Goal: Find contact information: Find contact information

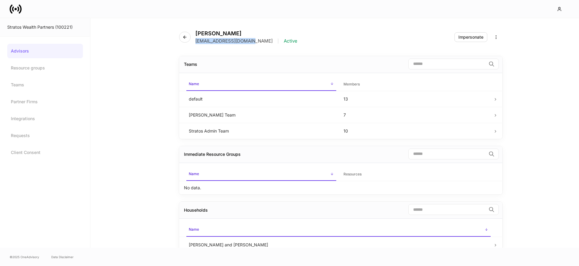
click at [12, 10] on icon at bounding box center [13, 8] width 2 height 5
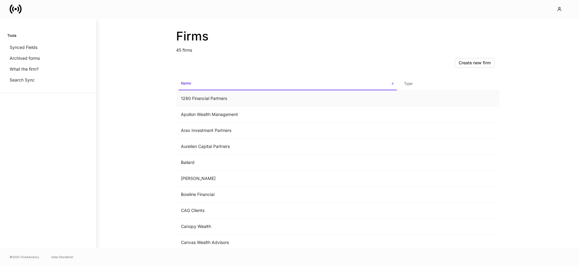
click at [225, 100] on td "1280 Financial Partners" at bounding box center [287, 98] width 223 height 16
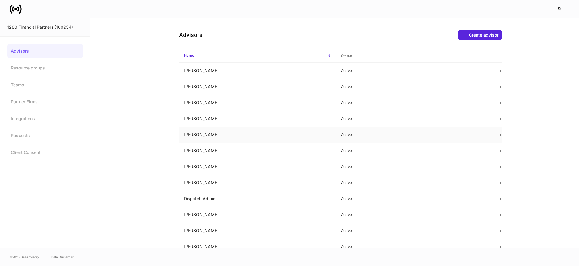
click at [285, 135] on td "[PERSON_NAME]" at bounding box center [257, 135] width 157 height 16
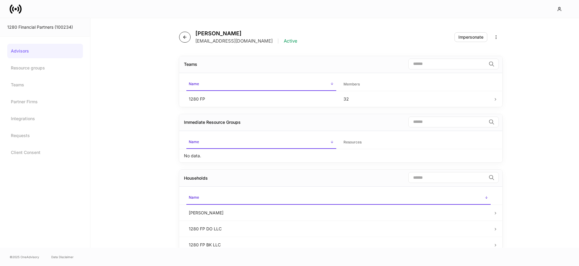
click at [184, 38] on icon "button" at bounding box center [184, 37] width 3 height 3
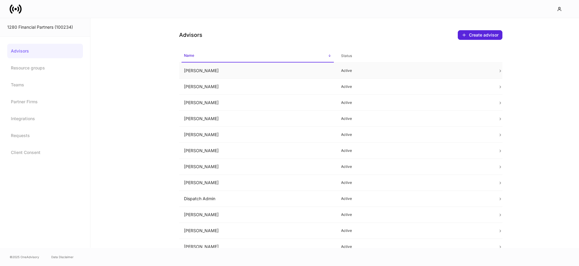
click at [209, 71] on td "[PERSON_NAME]" at bounding box center [257, 71] width 157 height 16
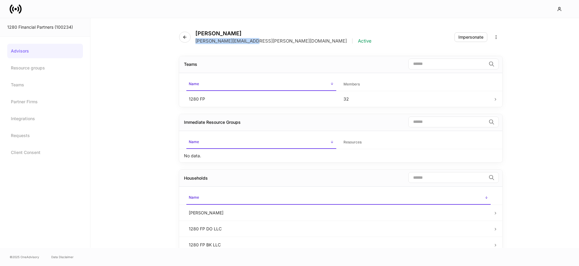
drag, startPoint x: 249, startPoint y: 41, endPoint x: 195, endPoint y: 43, distance: 53.7
click at [195, 43] on div "[PERSON_NAME][EMAIL_ADDRESS][PERSON_NAME][DOMAIN_NAME] | Active" at bounding box center [283, 41] width 176 height 6
copy p "[PERSON_NAME][EMAIL_ADDRESS][PERSON_NAME][DOMAIN_NAME]"
click at [188, 39] on button "button" at bounding box center [184, 37] width 11 height 11
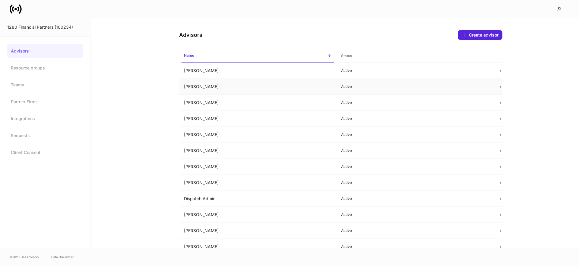
click at [195, 84] on td "[PERSON_NAME]" at bounding box center [257, 87] width 157 height 16
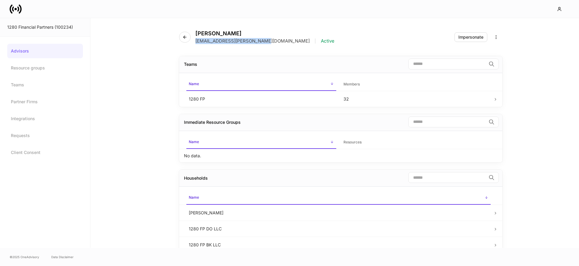
drag, startPoint x: 256, startPoint y: 42, endPoint x: 225, endPoint y: 52, distance: 32.6
click at [196, 43] on div "[EMAIL_ADDRESS][PERSON_NAME][DOMAIN_NAME] | Active" at bounding box center [264, 41] width 139 height 6
copy p "[EMAIL_ADDRESS][PERSON_NAME][DOMAIN_NAME]"
click at [183, 36] on icon "button" at bounding box center [184, 37] width 5 height 5
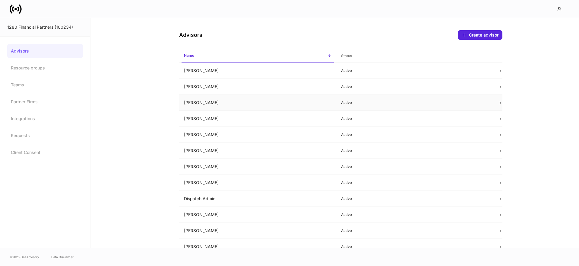
click at [215, 102] on td "[PERSON_NAME]" at bounding box center [257, 103] width 157 height 16
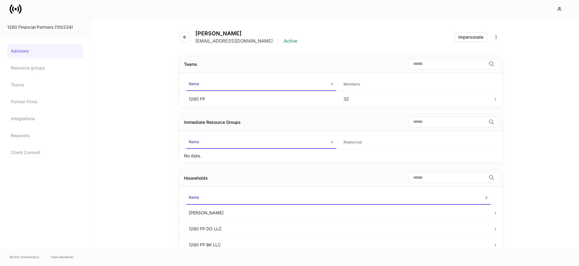
click at [180, 33] on div "[PERSON_NAME] [EMAIL_ADDRESS][DOMAIN_NAME] | Active" at bounding box center [240, 37] width 123 height 14
click at [181, 38] on button "button" at bounding box center [184, 37] width 11 height 11
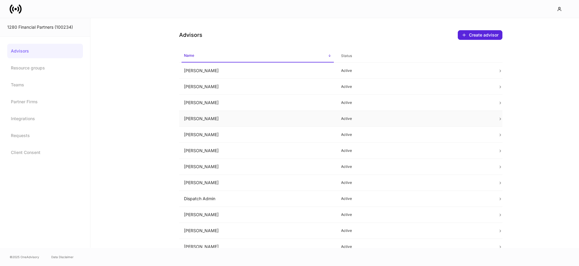
click at [215, 122] on td "[PERSON_NAME]" at bounding box center [257, 119] width 157 height 16
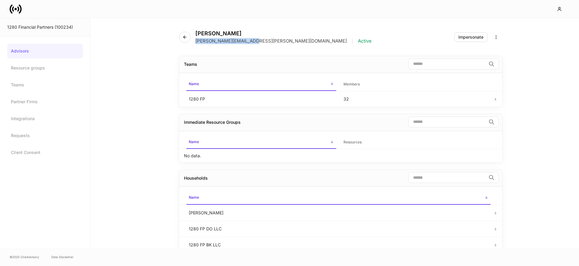
drag, startPoint x: 250, startPoint y: 42, endPoint x: 269, endPoint y: 52, distance: 20.9
click at [195, 42] on div "[PERSON_NAME] [PERSON_NAME][EMAIL_ADDRESS][PERSON_NAME][DOMAIN_NAME] | Active" at bounding box center [277, 37] width 197 height 14
copy p "[PERSON_NAME][EMAIL_ADDRESS][PERSON_NAME][DOMAIN_NAME]"
click at [187, 38] on button "button" at bounding box center [184, 37] width 11 height 11
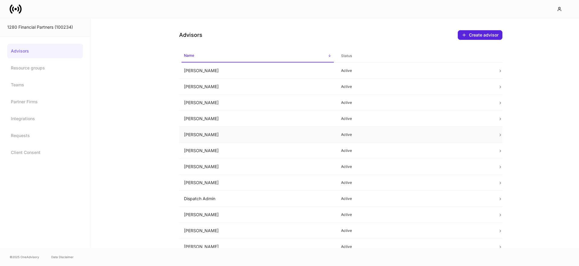
click at [199, 132] on td "[PERSON_NAME]" at bounding box center [257, 135] width 157 height 16
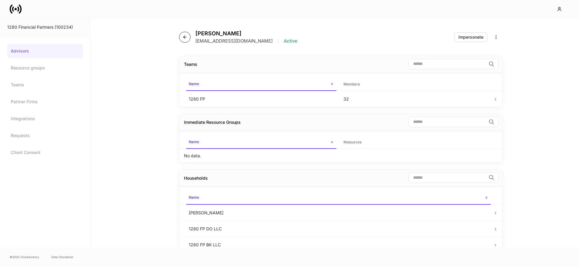
click at [185, 35] on icon "button" at bounding box center [184, 37] width 5 height 5
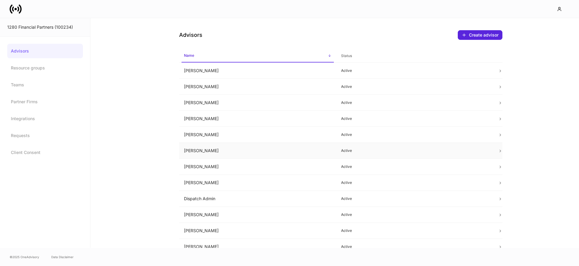
click at [212, 146] on td "[PERSON_NAME]" at bounding box center [257, 151] width 157 height 16
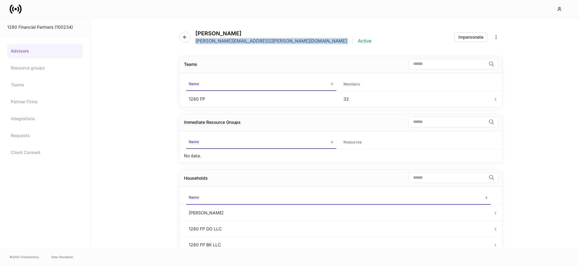
drag, startPoint x: 243, startPoint y: 40, endPoint x: 198, endPoint y: 41, distance: 44.9
click at [196, 41] on div "[PERSON_NAME][EMAIL_ADDRESS][PERSON_NAME][DOMAIN_NAME] | Active" at bounding box center [283, 41] width 176 height 6
copy p "[PERSON_NAME][EMAIL_ADDRESS][PERSON_NAME][DOMAIN_NAME]"
click at [187, 39] on button "button" at bounding box center [184, 37] width 11 height 11
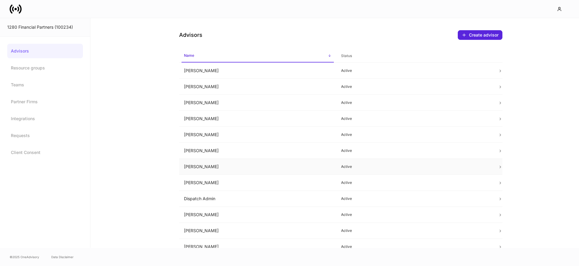
click at [209, 163] on td "[PERSON_NAME]" at bounding box center [257, 167] width 157 height 16
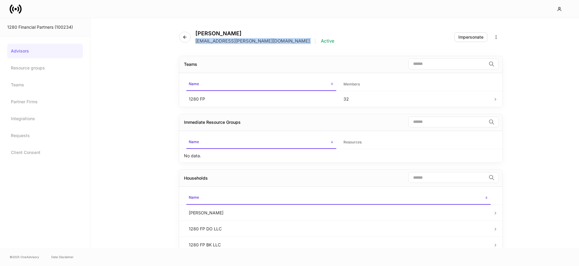
drag, startPoint x: 253, startPoint y: 42, endPoint x: 196, endPoint y: 42, distance: 56.7
click at [196, 42] on div "[EMAIL_ADDRESS][PERSON_NAME][DOMAIN_NAME] | Active" at bounding box center [264, 41] width 139 height 6
copy p "[EMAIL_ADDRESS][PERSON_NAME][DOMAIN_NAME]"
click at [189, 37] on button "button" at bounding box center [184, 37] width 11 height 11
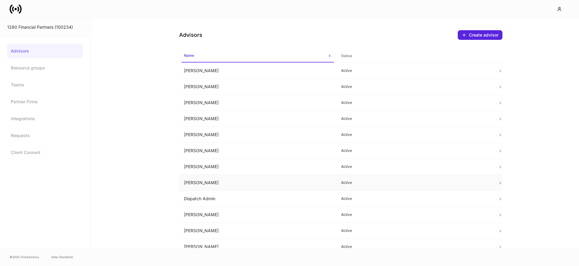
click at [218, 183] on td "[PERSON_NAME]" at bounding box center [257, 183] width 157 height 16
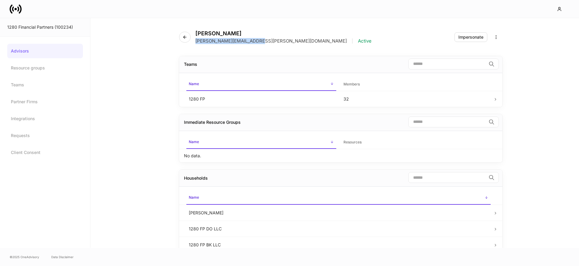
drag, startPoint x: 250, startPoint y: 42, endPoint x: 265, endPoint y: 59, distance: 22.4
click at [195, 42] on p "[PERSON_NAME][EMAIL_ADDRESS][PERSON_NAME][DOMAIN_NAME]" at bounding box center [270, 41] width 151 height 6
copy p "[PERSON_NAME][EMAIL_ADDRESS][PERSON_NAME][DOMAIN_NAME]"
click at [186, 38] on icon "button" at bounding box center [184, 37] width 5 height 5
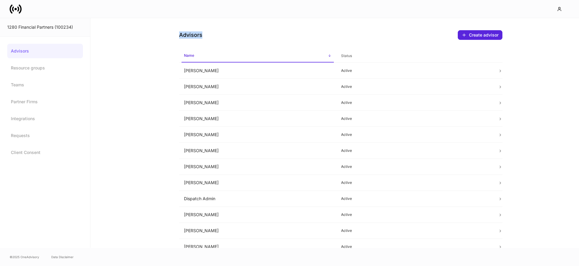
click at [186, 38] on h4 "Advisors" at bounding box center [190, 34] width 23 height 7
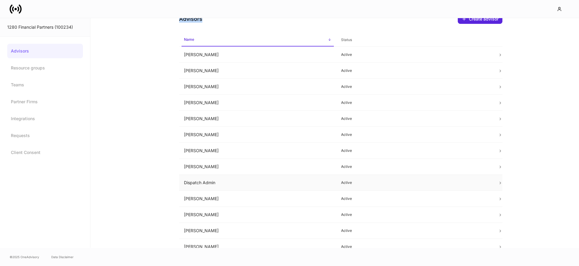
scroll to position [19, 0]
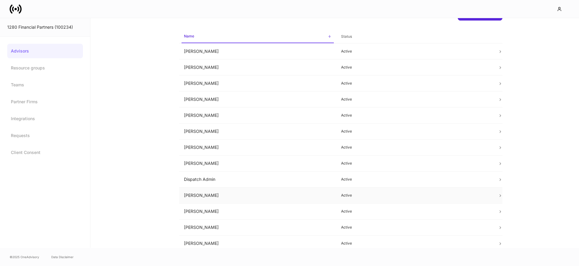
click at [214, 195] on td "[PERSON_NAME]" at bounding box center [257, 195] width 157 height 16
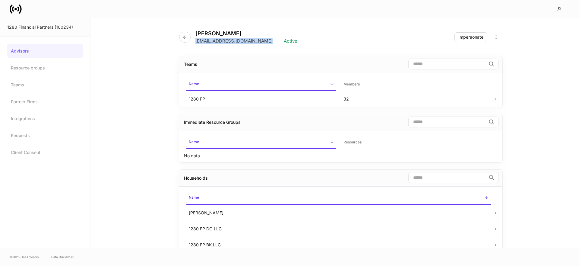
drag, startPoint x: 266, startPoint y: 40, endPoint x: 264, endPoint y: 49, distance: 8.9
click at [195, 41] on p "[EMAIL_ADDRESS][DOMAIN_NAME]" at bounding box center [233, 41] width 77 height 6
copy p "[EMAIL_ADDRESS][DOMAIN_NAME]"
click at [186, 37] on icon "button" at bounding box center [184, 37] width 3 height 3
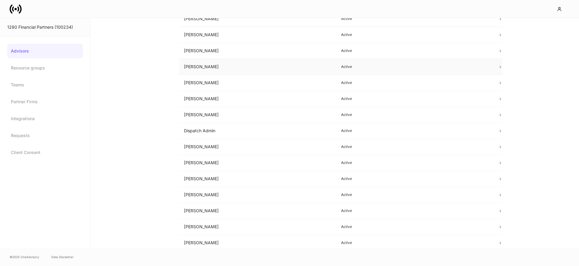
scroll to position [94, 0]
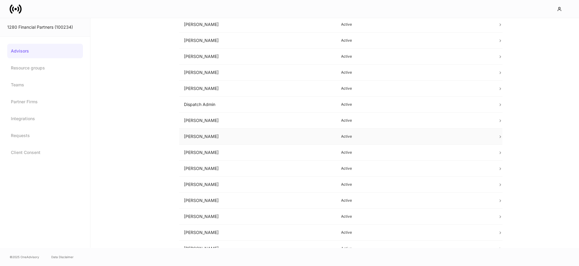
click at [241, 135] on td "[PERSON_NAME]" at bounding box center [257, 136] width 157 height 16
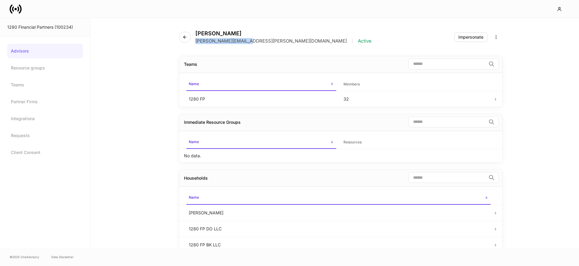
drag, startPoint x: 242, startPoint y: 41, endPoint x: 195, endPoint y: 42, distance: 47.3
click at [195, 42] on p "[PERSON_NAME][EMAIL_ADDRESS][PERSON_NAME][DOMAIN_NAME]" at bounding box center [270, 41] width 151 height 6
copy p "[PERSON_NAME][EMAIL_ADDRESS][PERSON_NAME][DOMAIN_NAME]"
click at [185, 37] on icon "button" at bounding box center [184, 37] width 5 height 5
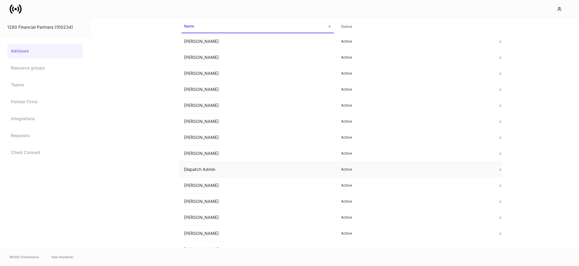
scroll to position [46, 0]
click at [202, 200] on td "[PERSON_NAME]" at bounding box center [257, 200] width 157 height 16
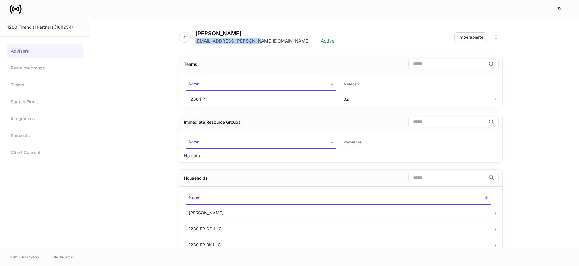
drag, startPoint x: 254, startPoint y: 42, endPoint x: 199, endPoint y: 42, distance: 55.8
click at [194, 42] on div "[PERSON_NAME] [PERSON_NAME][EMAIL_ADDRESS][PERSON_NAME][DOMAIN_NAME] | Active" at bounding box center [259, 37] width 160 height 14
copy p "[EMAIL_ADDRESS][PERSON_NAME][DOMAIN_NAME]"
click at [180, 39] on button "button" at bounding box center [184, 37] width 11 height 11
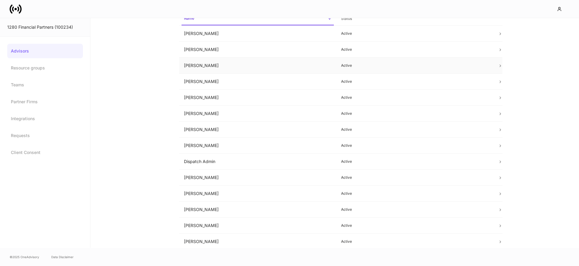
scroll to position [82, 0]
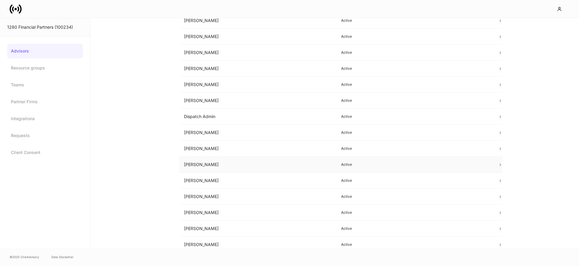
click at [217, 168] on td "[PERSON_NAME]" at bounding box center [257, 164] width 157 height 16
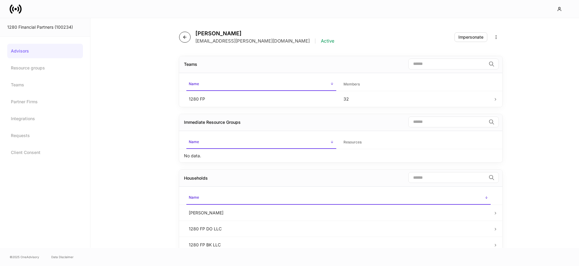
click at [183, 36] on icon "button" at bounding box center [184, 37] width 5 height 5
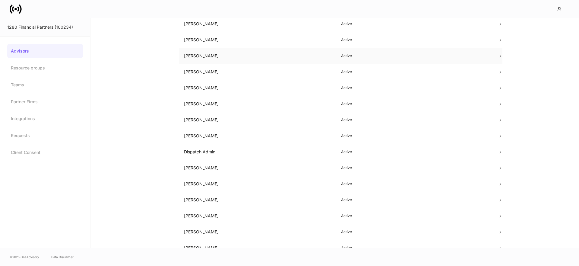
scroll to position [154, 0]
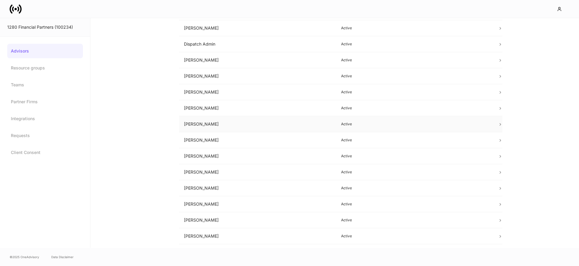
click at [216, 127] on td "[PERSON_NAME]" at bounding box center [257, 124] width 157 height 16
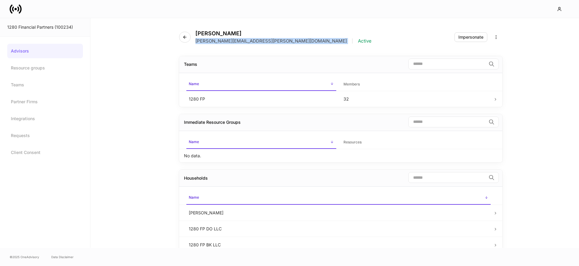
drag, startPoint x: 260, startPoint y: 42, endPoint x: 266, endPoint y: 54, distance: 12.7
click at [194, 42] on div "[PERSON_NAME] [PERSON_NAME][EMAIL_ADDRESS][PERSON_NAME][DOMAIN_NAME] | Active" at bounding box center [277, 37] width 197 height 14
copy p "[PERSON_NAME][EMAIL_ADDRESS][PERSON_NAME][DOMAIN_NAME]"
click at [200, 34] on h4 "[PERSON_NAME]" at bounding box center [283, 33] width 176 height 7
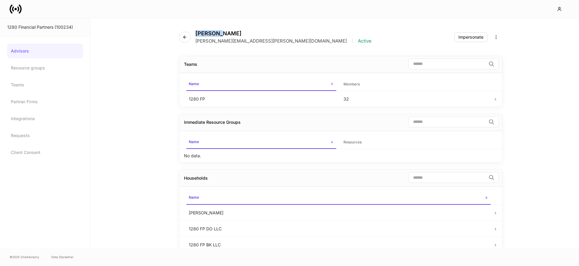
click at [225, 33] on h4 "[PERSON_NAME]" at bounding box center [283, 33] width 176 height 7
click at [227, 33] on h4 "[PERSON_NAME]" at bounding box center [283, 33] width 176 height 7
click at [224, 35] on h4 "[PERSON_NAME]" at bounding box center [283, 33] width 176 height 7
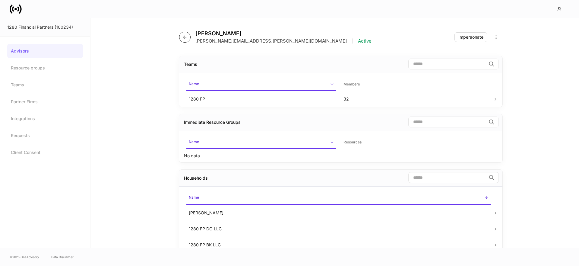
click at [185, 36] on icon "button" at bounding box center [184, 37] width 5 height 5
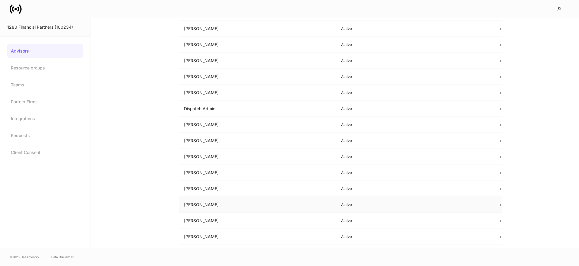
scroll to position [93, 0]
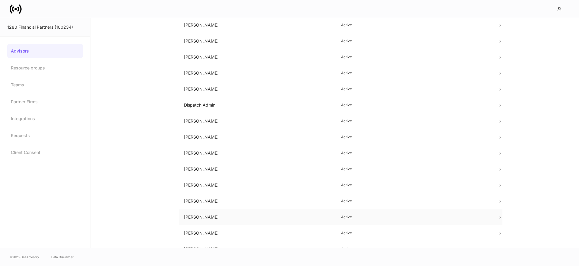
click at [303, 213] on td "[PERSON_NAME]" at bounding box center [257, 217] width 157 height 16
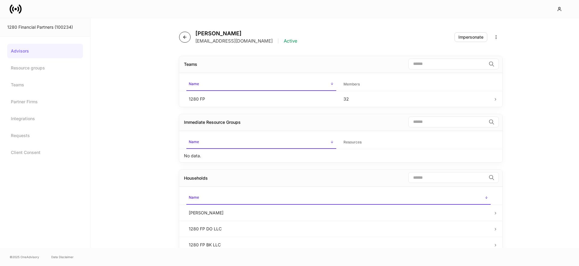
click at [181, 36] on button "button" at bounding box center [184, 37] width 11 height 11
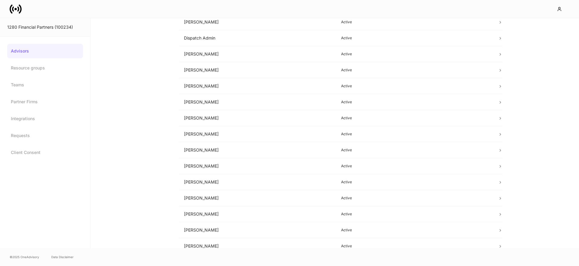
scroll to position [187, 0]
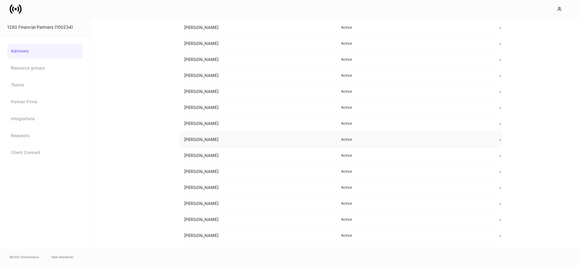
click at [200, 134] on td "[PERSON_NAME]" at bounding box center [257, 139] width 157 height 16
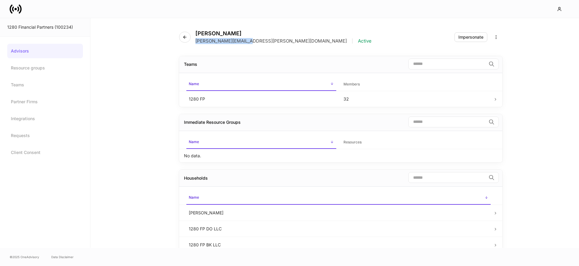
drag, startPoint x: 248, startPoint y: 42, endPoint x: 194, endPoint y: 42, distance: 53.9
click at [194, 42] on div "[PERSON_NAME] [PERSON_NAME][EMAIL_ADDRESS][PERSON_NAME][DOMAIN_NAME] | Active" at bounding box center [277, 37] width 197 height 14
click at [221, 33] on h4 "[PERSON_NAME]" at bounding box center [283, 33] width 176 height 7
click at [189, 36] on button "button" at bounding box center [184, 37] width 11 height 11
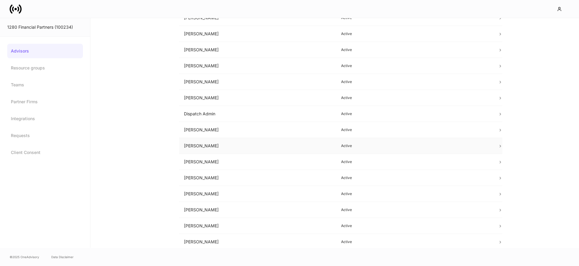
scroll to position [162, 0]
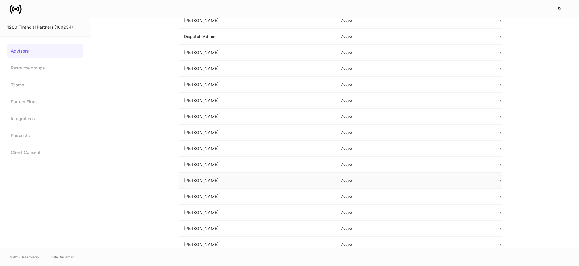
click at [222, 182] on td "[PERSON_NAME]" at bounding box center [257, 180] width 157 height 16
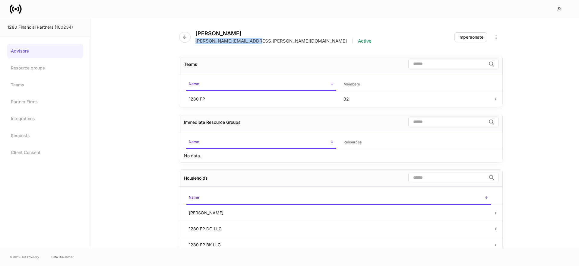
drag, startPoint x: 256, startPoint y: 42, endPoint x: 199, endPoint y: 43, distance: 57.6
click at [195, 41] on div "[PERSON_NAME] [PERSON_NAME][EMAIL_ADDRESS][PERSON_NAME][DOMAIN_NAME] | Active" at bounding box center [277, 37] width 197 height 14
click at [228, 33] on h4 "[PERSON_NAME]" at bounding box center [283, 33] width 176 height 7
click at [184, 39] on button "button" at bounding box center [184, 37] width 11 height 11
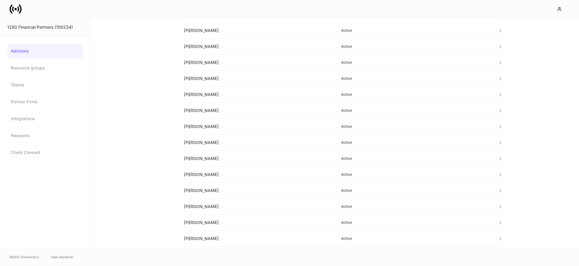
scroll to position [202, 0]
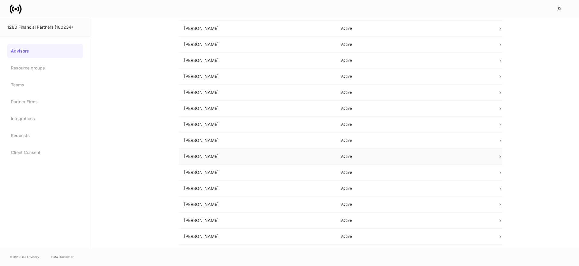
click at [224, 153] on td "[PERSON_NAME]" at bounding box center [257, 156] width 157 height 16
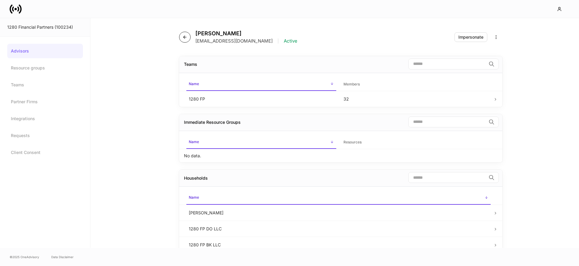
click at [187, 37] on icon "button" at bounding box center [184, 37] width 5 height 5
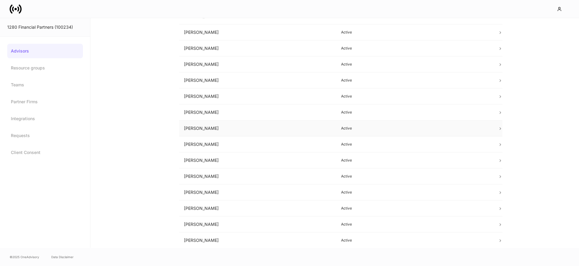
scroll to position [326, 0]
click at [200, 96] on td "[PERSON_NAME]" at bounding box center [257, 96] width 157 height 16
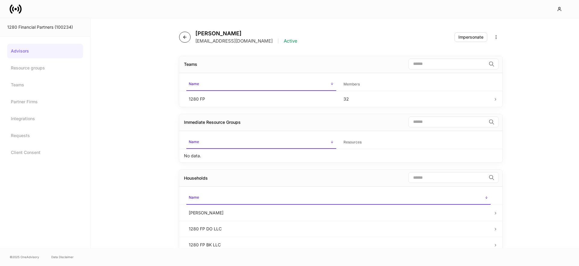
click at [185, 37] on icon "button" at bounding box center [184, 37] width 3 height 3
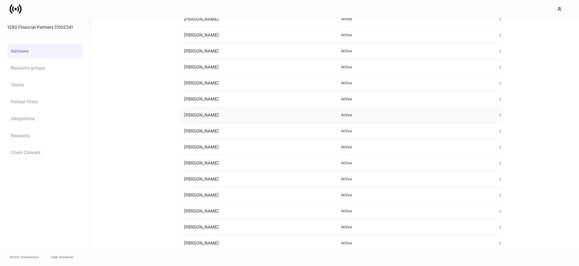
scroll to position [326, 0]
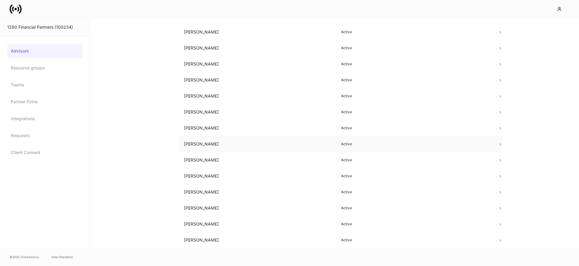
click at [200, 140] on td "[PERSON_NAME]" at bounding box center [257, 144] width 157 height 16
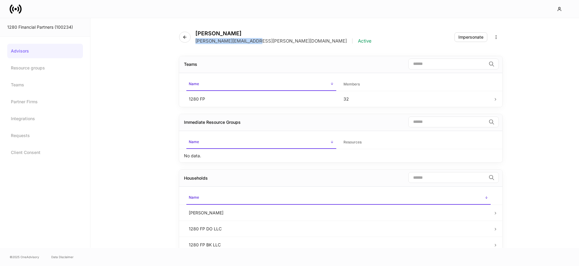
drag, startPoint x: 253, startPoint y: 41, endPoint x: 196, endPoint y: 42, distance: 56.4
click at [196, 42] on div "[PERSON_NAME][EMAIL_ADDRESS][PERSON_NAME][DOMAIN_NAME] | Active" at bounding box center [283, 41] width 176 height 6
click at [204, 34] on h4 "[PERSON_NAME]" at bounding box center [283, 33] width 176 height 7
click at [228, 35] on h4 "[PERSON_NAME]" at bounding box center [283, 33] width 176 height 7
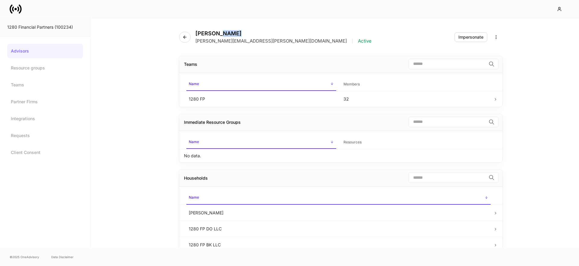
click at [228, 35] on h4 "[PERSON_NAME]" at bounding box center [283, 33] width 176 height 7
click at [189, 37] on button "button" at bounding box center [184, 37] width 11 height 11
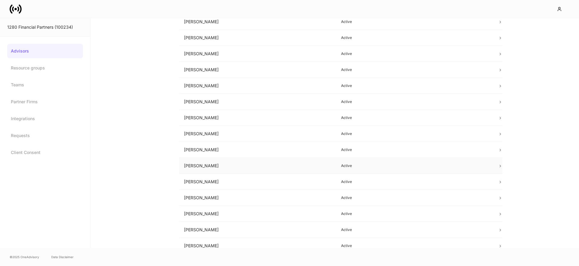
scroll to position [326, 0]
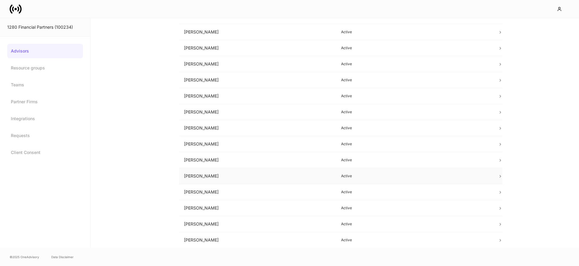
click at [216, 174] on td "[PERSON_NAME]" at bounding box center [257, 176] width 157 height 16
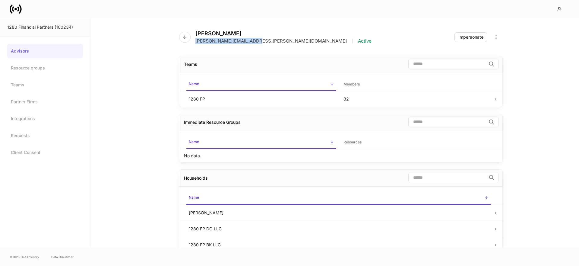
drag, startPoint x: 235, startPoint y: 41, endPoint x: 279, endPoint y: 54, distance: 45.9
click at [196, 41] on div "[PERSON_NAME][EMAIL_ADDRESS][PERSON_NAME][DOMAIN_NAME] | Active" at bounding box center [283, 41] width 176 height 6
click at [225, 35] on h4 "[PERSON_NAME]" at bounding box center [283, 33] width 176 height 7
click at [204, 33] on h4 "[PERSON_NAME]" at bounding box center [283, 33] width 176 height 7
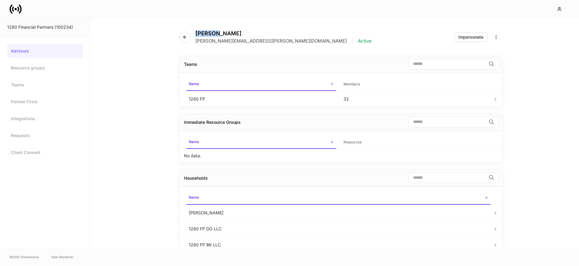
click at [204, 33] on h4 "[PERSON_NAME]" at bounding box center [283, 33] width 176 height 7
click at [185, 36] on icon "button" at bounding box center [184, 37] width 5 height 5
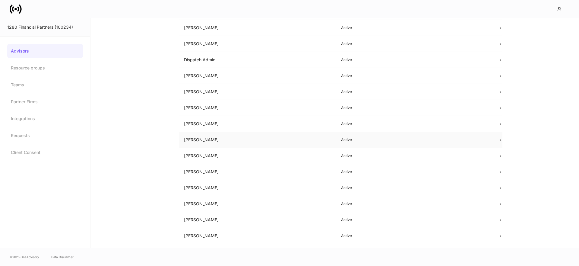
scroll to position [326, 0]
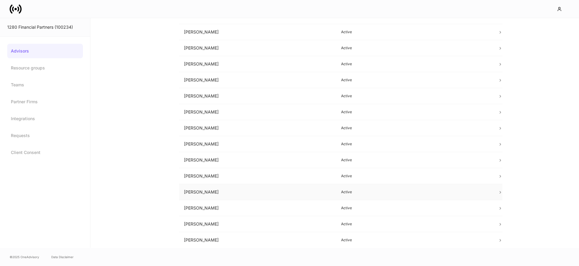
click at [236, 191] on td "[PERSON_NAME]" at bounding box center [257, 192] width 157 height 16
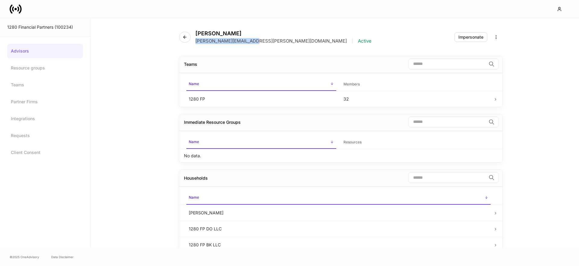
drag, startPoint x: 254, startPoint y: 40, endPoint x: 195, endPoint y: 41, distance: 59.7
click at [194, 41] on div "[PERSON_NAME] [PERSON_NAME][EMAIL_ADDRESS][PERSON_NAME][DOMAIN_NAME] | Active" at bounding box center [277, 37] width 197 height 14
click at [236, 33] on h4 "[PERSON_NAME]" at bounding box center [283, 33] width 176 height 7
click at [187, 36] on button "button" at bounding box center [184, 37] width 11 height 11
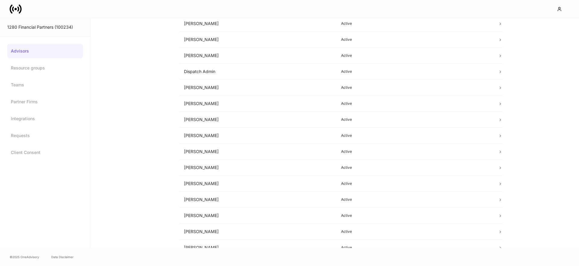
scroll to position [326, 0]
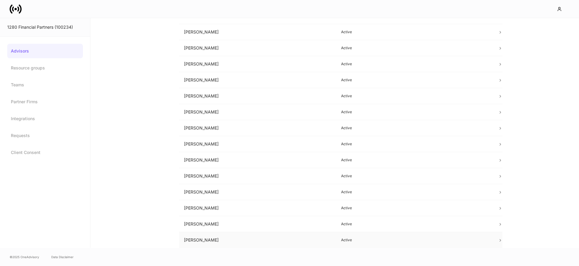
click at [200, 239] on td "[PERSON_NAME]" at bounding box center [257, 240] width 157 height 16
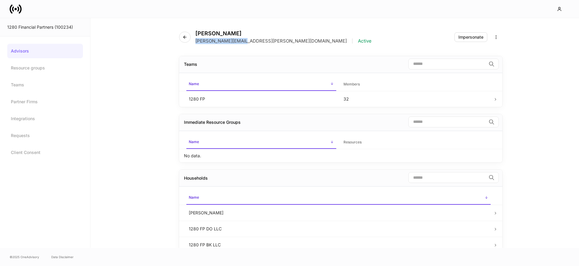
drag, startPoint x: 232, startPoint y: 41, endPoint x: 261, endPoint y: 62, distance: 36.1
click at [195, 42] on div "[PERSON_NAME][EMAIL_ADDRESS][PERSON_NAME][DOMAIN_NAME] | Active" at bounding box center [283, 41] width 176 height 6
click at [16, 11] on icon at bounding box center [16, 9] width 12 height 12
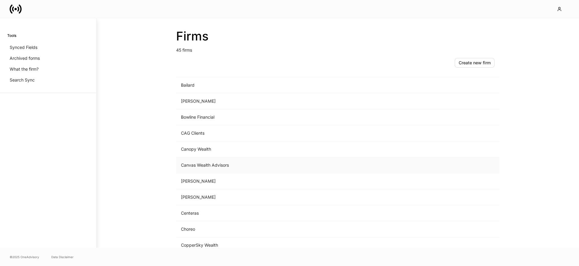
scroll to position [118, 0]
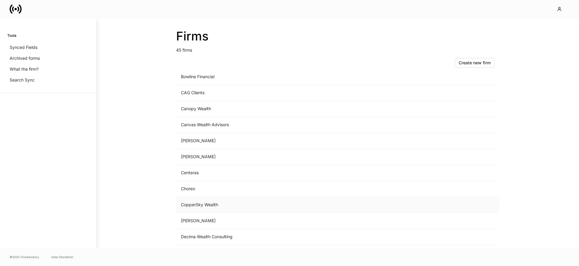
click at [211, 205] on td "CopperSky Wealth" at bounding box center [287, 205] width 223 height 16
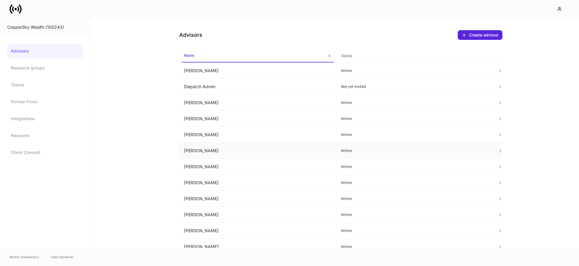
click at [207, 148] on td "[PERSON_NAME]" at bounding box center [257, 151] width 157 height 16
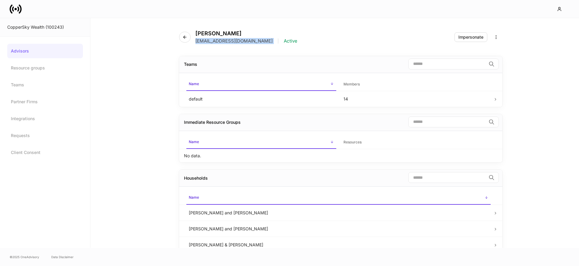
drag, startPoint x: 253, startPoint y: 41, endPoint x: 199, endPoint y: 42, distance: 54.0
click at [194, 42] on div "Joy York [EMAIL_ADDRESS][DOMAIN_NAME] | Active" at bounding box center [240, 37] width 123 height 14
click at [210, 34] on h4 "[PERSON_NAME]" at bounding box center [246, 33] width 102 height 7
click at [182, 38] on icon "button" at bounding box center [184, 37] width 5 height 5
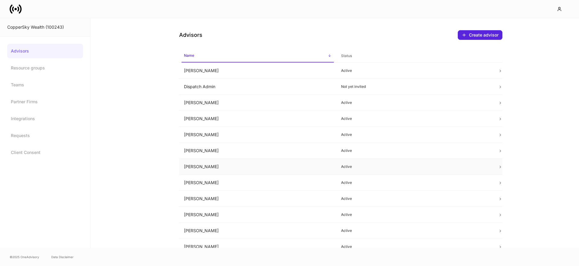
click at [223, 168] on td "[PERSON_NAME]" at bounding box center [257, 167] width 157 height 16
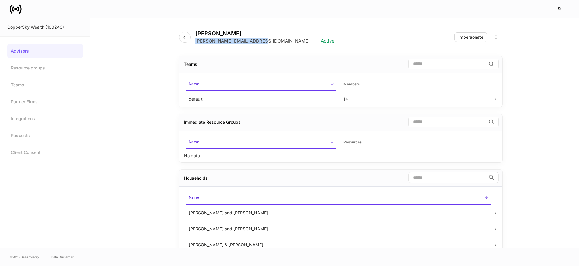
drag, startPoint x: 259, startPoint y: 41, endPoint x: 195, endPoint y: 41, distance: 63.3
click at [195, 41] on div "[PERSON_NAME][EMAIL_ADDRESS][DOMAIN_NAME] | Active" at bounding box center [264, 41] width 139 height 6
click at [188, 40] on button "button" at bounding box center [184, 37] width 11 height 11
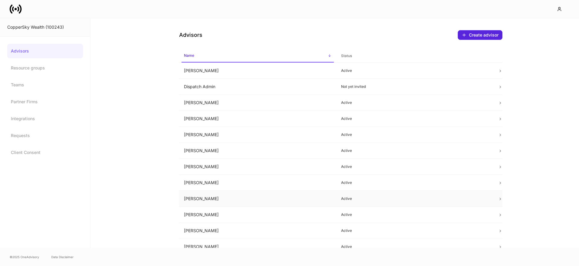
click at [222, 197] on td "[PERSON_NAME]" at bounding box center [257, 198] width 157 height 16
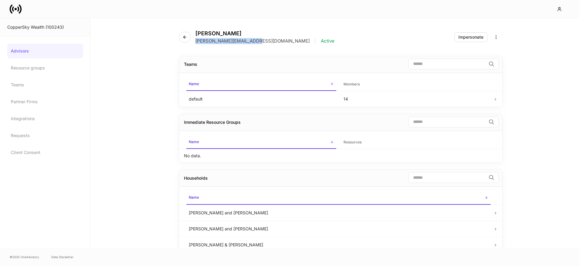
drag, startPoint x: 256, startPoint y: 40, endPoint x: 194, endPoint y: 39, distance: 62.4
click at [194, 39] on div "[PERSON_NAME] [PERSON_NAME][EMAIL_ADDRESS][DOMAIN_NAME] | Active" at bounding box center [259, 37] width 160 height 14
click at [182, 36] on icon "button" at bounding box center [184, 37] width 5 height 5
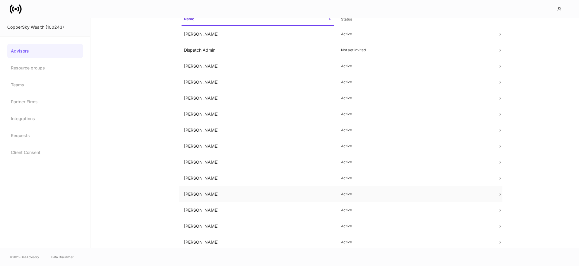
scroll to position [39, 0]
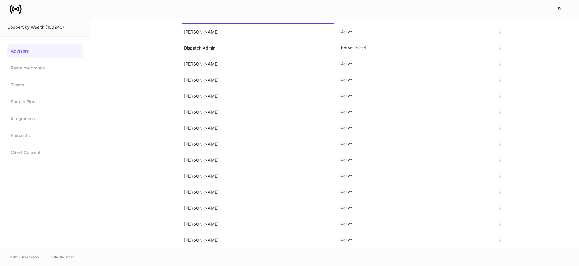
click at [14, 13] on icon at bounding box center [16, 9] width 12 height 12
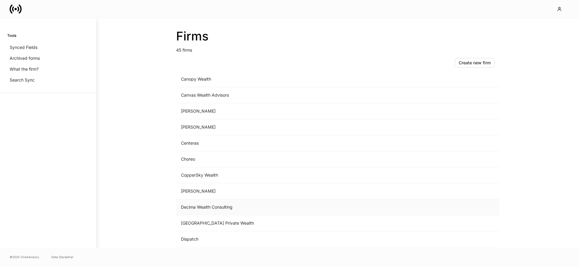
scroll to position [150, 0]
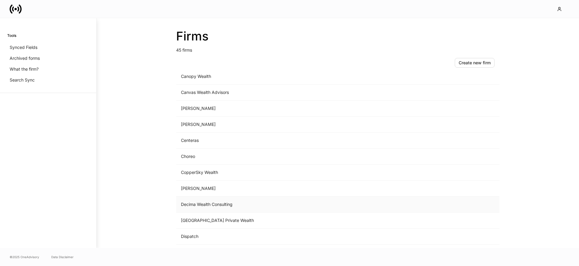
click at [232, 206] on td "Decima Wealth Consulting" at bounding box center [287, 204] width 223 height 16
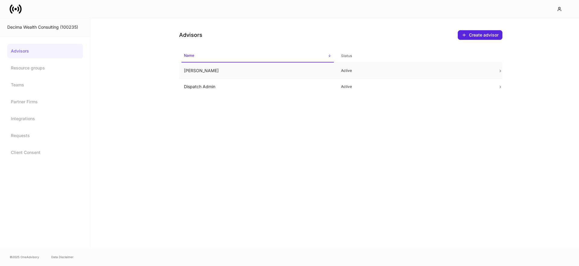
drag, startPoint x: 219, startPoint y: 70, endPoint x: 182, endPoint y: 72, distance: 36.8
click at [182, 72] on td "[PERSON_NAME]" at bounding box center [257, 71] width 157 height 16
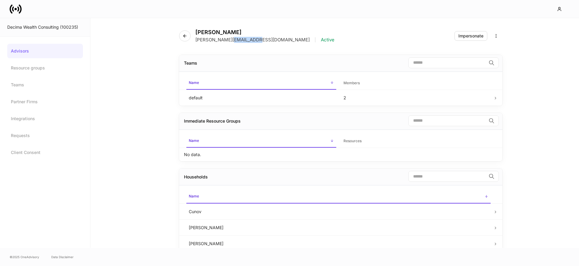
scroll to position [2, 0]
drag, startPoint x: 257, startPoint y: 41, endPoint x: 196, endPoint y: 41, distance: 60.9
click at [196, 41] on p "[PERSON_NAME][EMAIL_ADDRESS][DOMAIN_NAME]" at bounding box center [252, 39] width 114 height 6
click at [186, 35] on icon "button" at bounding box center [184, 35] width 5 height 5
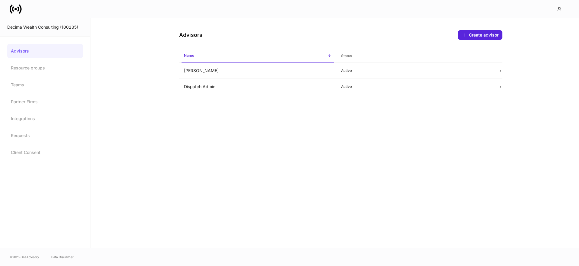
click at [16, 11] on icon at bounding box center [16, 9] width 12 height 12
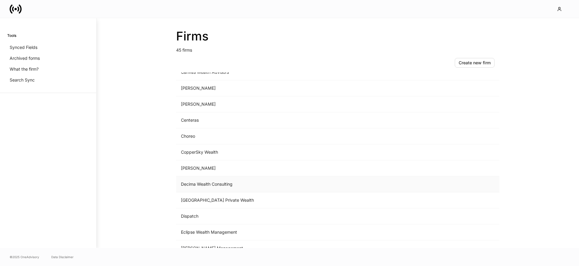
scroll to position [177, 0]
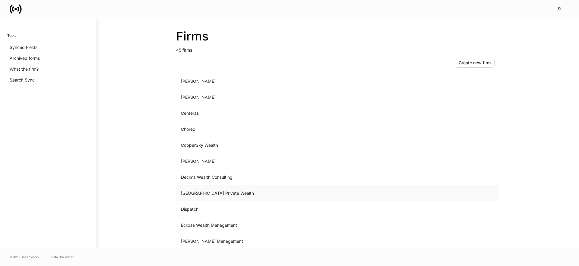
click at [199, 192] on td "[GEOGRAPHIC_DATA] Private Wealth" at bounding box center [287, 193] width 223 height 16
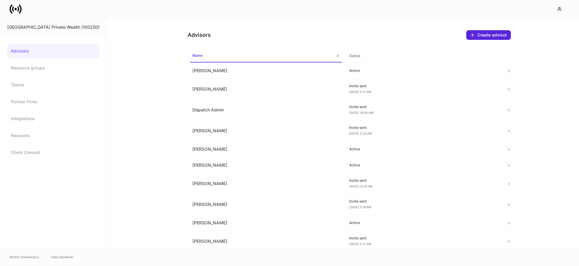
drag, startPoint x: 20, startPoint y: 12, endPoint x: 26, endPoint y: 16, distance: 7.4
click at [20, 12] on icon at bounding box center [20, 8] width 3 height 9
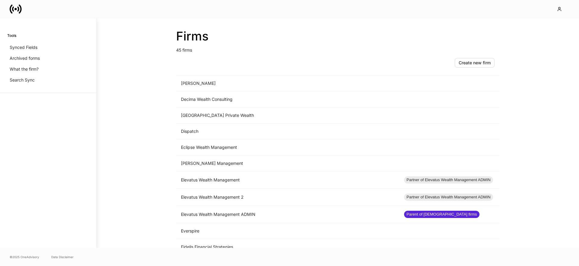
scroll to position [281, 0]
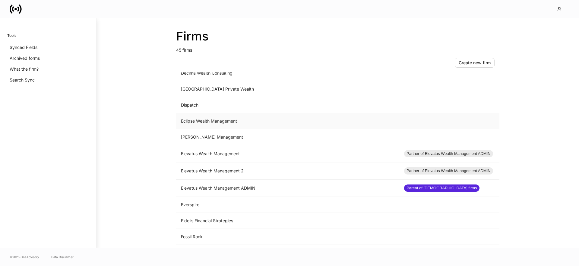
click at [223, 123] on td "Eclipse Wealth Management" at bounding box center [287, 121] width 223 height 16
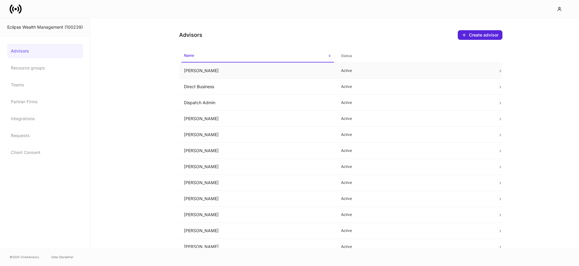
click at [225, 75] on td "[PERSON_NAME]" at bounding box center [257, 71] width 157 height 16
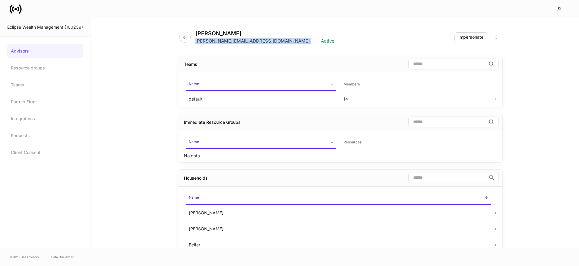
drag, startPoint x: 236, startPoint y: 42, endPoint x: 203, endPoint y: 46, distance: 32.5
click at [195, 42] on div "[PERSON_NAME] [PERSON_NAME][EMAIL_ADDRESS][DOMAIN_NAME] | Active" at bounding box center [259, 37] width 160 height 14
click at [233, 34] on h4 "[PERSON_NAME]" at bounding box center [264, 33] width 139 height 7
click at [208, 34] on h4 "[PERSON_NAME]" at bounding box center [264, 33] width 139 height 7
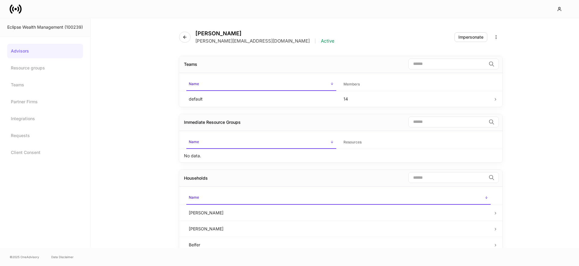
click at [211, 33] on h4 "[PERSON_NAME]" at bounding box center [264, 33] width 139 height 7
drag, startPoint x: 211, startPoint y: 33, endPoint x: 222, endPoint y: 35, distance: 11.3
click at [211, 33] on h4 "[PERSON_NAME]" at bounding box center [264, 33] width 139 height 7
click at [181, 38] on button "button" at bounding box center [184, 37] width 11 height 11
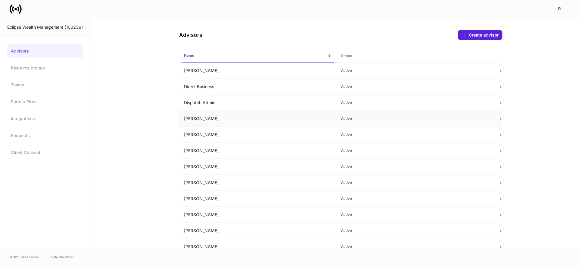
click at [229, 123] on td "[PERSON_NAME]" at bounding box center [257, 119] width 157 height 16
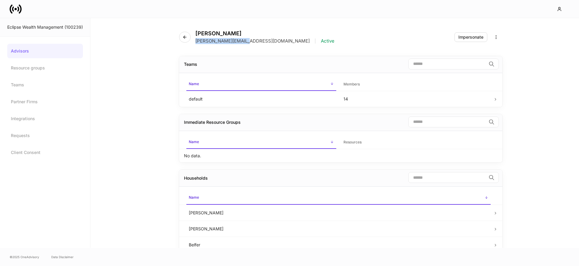
drag, startPoint x: 238, startPoint y: 41, endPoint x: 197, endPoint y: 43, distance: 41.6
click at [197, 43] on p "[PERSON_NAME][EMAIL_ADDRESS][DOMAIN_NAME]" at bounding box center [252, 41] width 114 height 6
click at [223, 33] on h4 "[PERSON_NAME]" at bounding box center [264, 33] width 139 height 7
click at [191, 36] on div "[PERSON_NAME] [PERSON_NAME][EMAIL_ADDRESS][DOMAIN_NAME] | Active" at bounding box center [259, 37] width 160 height 14
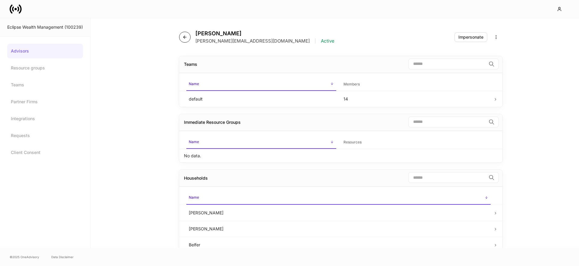
click at [188, 36] on button "button" at bounding box center [184, 37] width 11 height 11
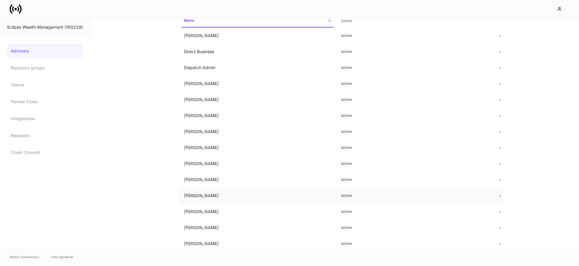
scroll to position [39, 0]
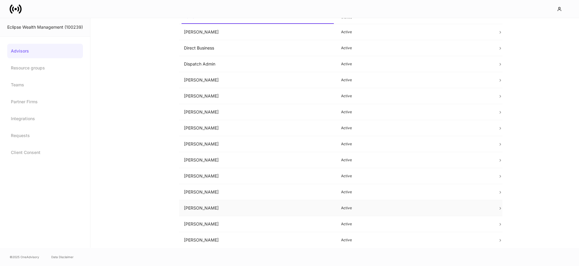
click at [221, 206] on td "[PERSON_NAME]" at bounding box center [257, 208] width 157 height 16
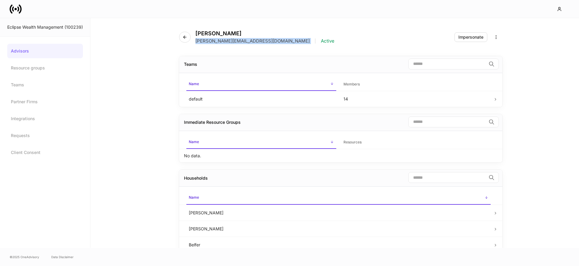
drag, startPoint x: 249, startPoint y: 41, endPoint x: 213, endPoint y: 43, distance: 36.2
click at [195, 43] on div "[PERSON_NAME] [PERSON_NAME][EMAIL_ADDRESS][DOMAIN_NAME] | Active" at bounding box center [259, 37] width 160 height 14
click at [226, 33] on h4 "[PERSON_NAME]" at bounding box center [264, 33] width 139 height 7
click at [180, 36] on button "button" at bounding box center [184, 37] width 11 height 11
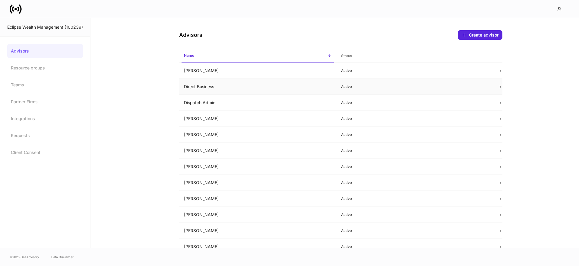
scroll to position [0, 0]
click at [15, 13] on icon at bounding box center [16, 9] width 12 height 12
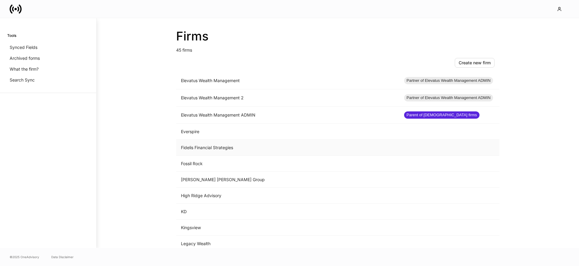
scroll to position [354, 0]
click at [221, 150] on td "Fidelis Financial Strategies" at bounding box center [287, 147] width 223 height 16
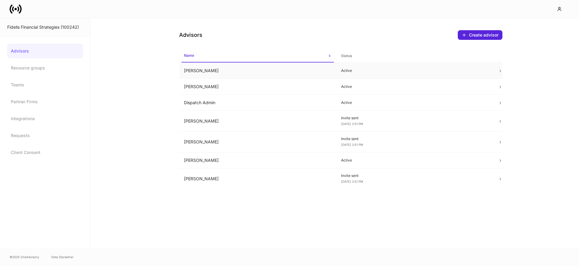
click at [230, 74] on td "[PERSON_NAME]" at bounding box center [257, 71] width 157 height 16
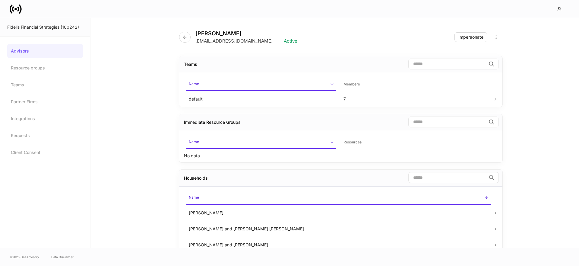
drag, startPoint x: 277, startPoint y: 41, endPoint x: 194, endPoint y: 42, distance: 82.6
click at [194, 42] on div "[PERSON_NAME] [EMAIL_ADDRESS][DOMAIN_NAME] | Active" at bounding box center [240, 37] width 123 height 14
click at [182, 36] on icon "button" at bounding box center [184, 37] width 5 height 5
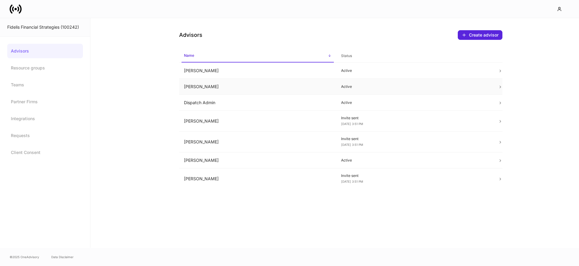
click at [258, 85] on td "[PERSON_NAME]" at bounding box center [257, 87] width 157 height 16
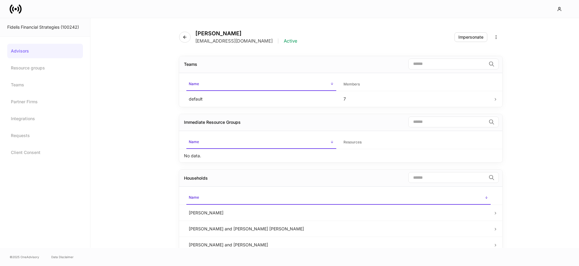
drag, startPoint x: 235, startPoint y: 42, endPoint x: 193, endPoint y: 43, distance: 41.3
click at [193, 43] on div "[PERSON_NAME] [EMAIL_ADDRESS][DOMAIN_NAME] | Active" at bounding box center [240, 37] width 123 height 14
click at [184, 34] on button "button" at bounding box center [184, 37] width 11 height 11
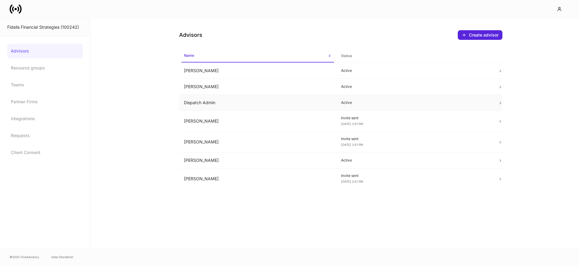
click at [200, 100] on td "Dispatch Admin" at bounding box center [257, 103] width 157 height 16
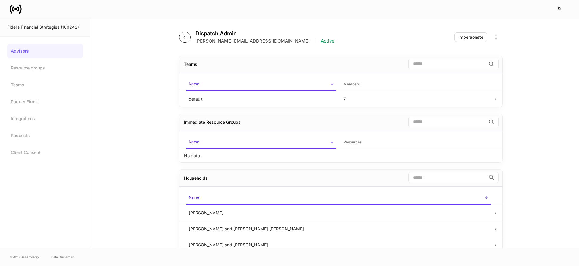
click at [184, 33] on button "button" at bounding box center [184, 37] width 11 height 11
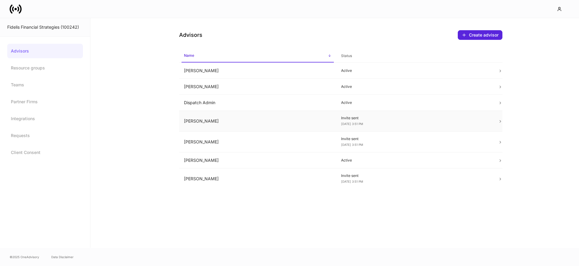
click at [225, 122] on td "[PERSON_NAME]" at bounding box center [257, 121] width 157 height 21
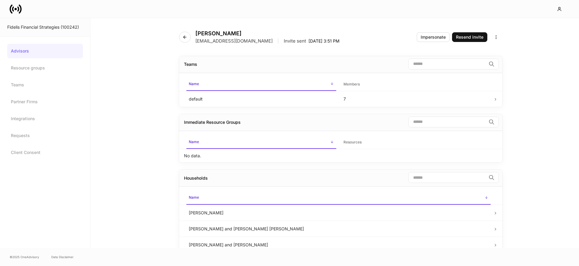
drag, startPoint x: 292, startPoint y: 42, endPoint x: 299, endPoint y: 71, distance: 30.4
click at [196, 42] on div "[EMAIL_ADDRESS][DOMAIN_NAME] | Invite sent [DATE] 3:51 PM" at bounding box center [267, 41] width 144 height 6
click at [181, 38] on button "button" at bounding box center [184, 37] width 11 height 11
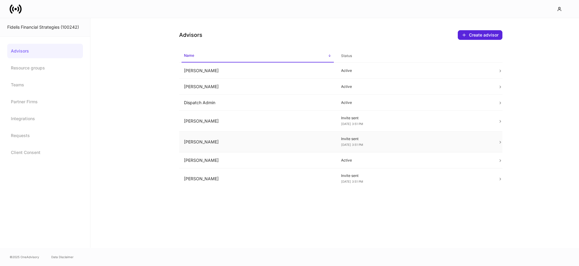
click at [215, 137] on td "[PERSON_NAME]" at bounding box center [257, 141] width 157 height 21
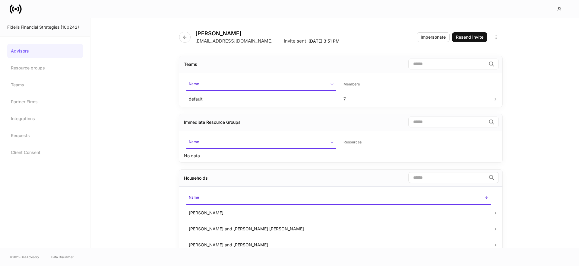
drag, startPoint x: 273, startPoint y: 40, endPoint x: 214, endPoint y: 43, distance: 58.9
click at [196, 41] on div "[EMAIL_ADDRESS][DOMAIN_NAME] | Invite sent [DATE] 3:51 PM" at bounding box center [267, 41] width 144 height 6
click at [183, 39] on icon "button" at bounding box center [184, 37] width 5 height 5
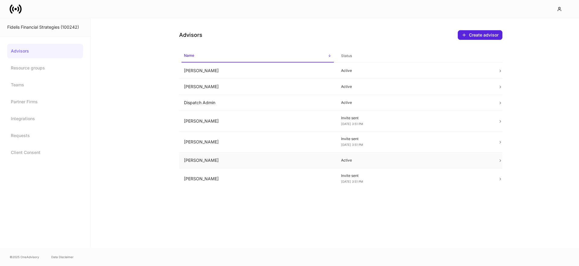
click at [207, 157] on td "[PERSON_NAME]" at bounding box center [257, 160] width 157 height 16
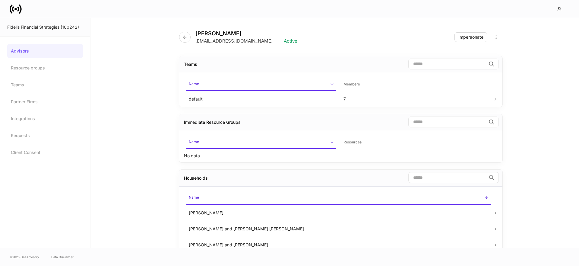
drag, startPoint x: 279, startPoint y: 42, endPoint x: 195, endPoint y: 41, distance: 84.4
click at [195, 41] on div "[EMAIL_ADDRESS][DOMAIN_NAME] | Active" at bounding box center [246, 41] width 102 height 6
click at [184, 38] on icon "button" at bounding box center [184, 37] width 3 height 3
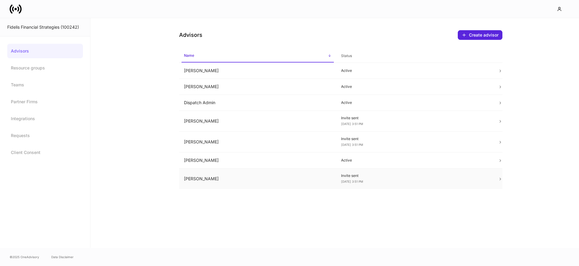
click at [222, 175] on td "[PERSON_NAME]" at bounding box center [257, 178] width 157 height 21
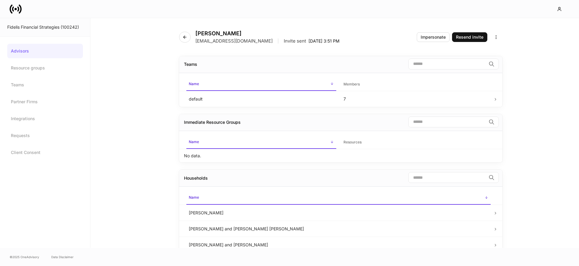
drag, startPoint x: 266, startPoint y: 41, endPoint x: 194, endPoint y: 39, distance: 72.0
click at [192, 39] on div "[PERSON_NAME] [EMAIL_ADDRESS][DOMAIN_NAME] | Invite sent [DATE] 3:51 PM" at bounding box center [261, 37] width 165 height 14
click at [195, 40] on p "[EMAIL_ADDRESS][DOMAIN_NAME]" at bounding box center [233, 41] width 77 height 6
drag, startPoint x: 194, startPoint y: 41, endPoint x: 276, endPoint y: 43, distance: 81.4
click at [276, 43] on div "[PERSON_NAME] [EMAIL_ADDRESS][DOMAIN_NAME] | Invite sent [DATE] 3:51 PM" at bounding box center [261, 37] width 165 height 14
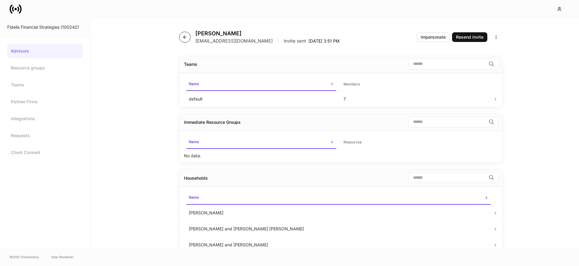
click at [189, 39] on button "button" at bounding box center [184, 37] width 11 height 11
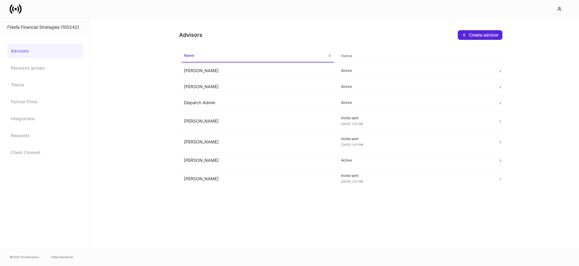
drag, startPoint x: 16, startPoint y: 10, endPoint x: 19, endPoint y: 14, distance: 4.3
click at [16, 10] on icon at bounding box center [16, 9] width 12 height 12
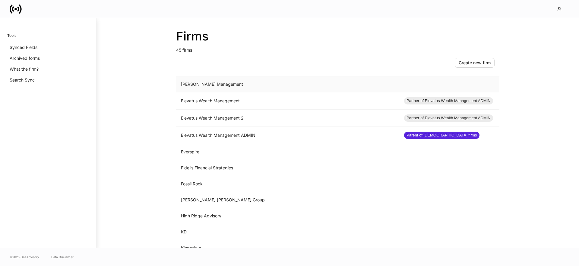
scroll to position [339, 0]
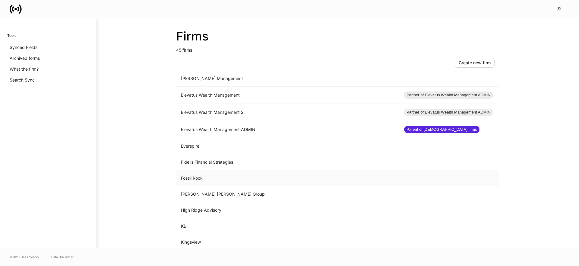
click at [226, 173] on td "Fossil Rock" at bounding box center [287, 178] width 223 height 16
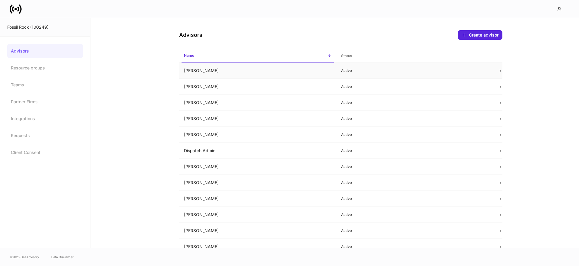
click at [226, 72] on td "[PERSON_NAME]" at bounding box center [257, 71] width 157 height 16
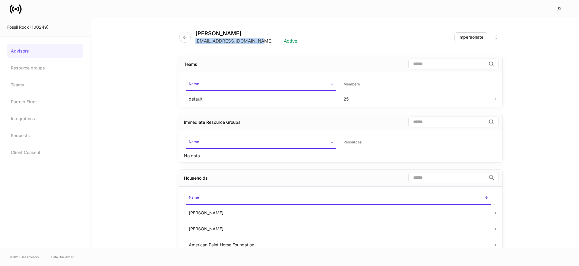
drag, startPoint x: 249, startPoint y: 40, endPoint x: 196, endPoint y: 42, distance: 52.8
click at [196, 42] on div "[EMAIL_ADDRESS][DOMAIN_NAME] | Active" at bounding box center [246, 41] width 102 height 6
click at [217, 31] on h4 "[PERSON_NAME]" at bounding box center [246, 33] width 102 height 7
click at [202, 32] on h4 "[PERSON_NAME]" at bounding box center [246, 33] width 102 height 7
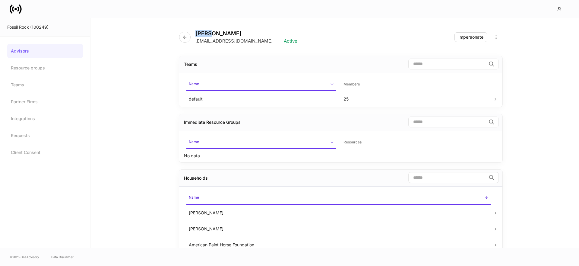
click at [202, 32] on h4 "[PERSON_NAME]" at bounding box center [246, 33] width 102 height 7
click at [184, 37] on icon "button" at bounding box center [184, 37] width 5 height 5
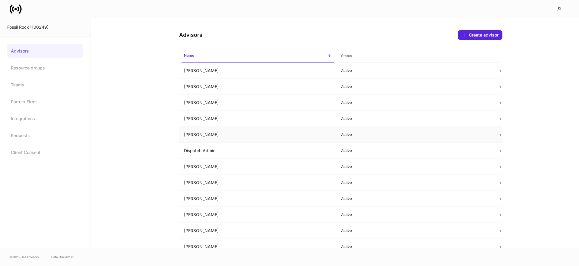
drag, startPoint x: 201, startPoint y: 135, endPoint x: 184, endPoint y: 136, distance: 17.5
click at [184, 136] on td "[PERSON_NAME]" at bounding box center [257, 135] width 157 height 16
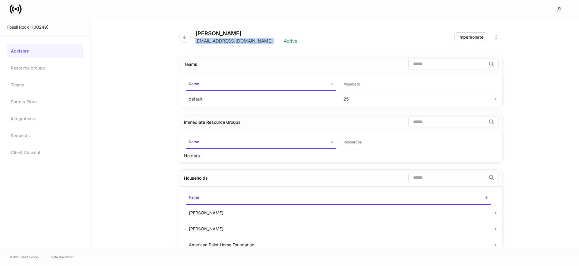
drag, startPoint x: 265, startPoint y: 40, endPoint x: 196, endPoint y: 41, distance: 69.0
click at [196, 41] on div "[EMAIL_ADDRESS][DOMAIN_NAME] | Active" at bounding box center [246, 41] width 102 height 6
drag, startPoint x: 231, startPoint y: 33, endPoint x: 197, endPoint y: 34, distance: 33.8
click at [197, 34] on h4 "[PERSON_NAME]" at bounding box center [246, 33] width 102 height 7
click at [181, 39] on button "button" at bounding box center [184, 37] width 11 height 11
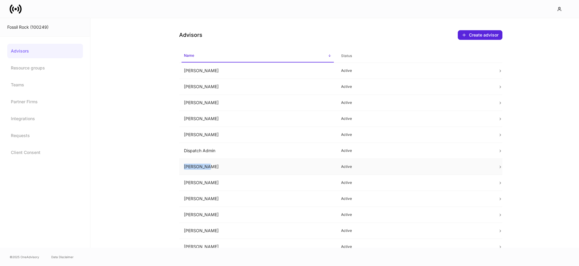
drag, startPoint x: 207, startPoint y: 166, endPoint x: 185, endPoint y: 169, distance: 22.5
click at [185, 169] on td "[PERSON_NAME]" at bounding box center [257, 167] width 157 height 16
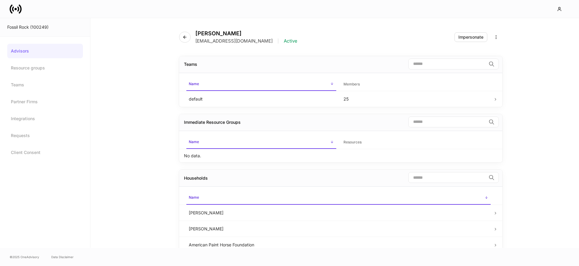
drag, startPoint x: 242, startPoint y: 45, endPoint x: 269, endPoint y: 46, distance: 27.2
click at [243, 45] on div "[PERSON_NAME] [EMAIL_ADDRESS][DOMAIN_NAME] | Active Impersonate" at bounding box center [340, 33] width 323 height 31
drag, startPoint x: 252, startPoint y: 42, endPoint x: 215, endPoint y: 49, distance: 37.8
click at [196, 42] on p "[EMAIL_ADDRESS][DOMAIN_NAME]" at bounding box center [233, 41] width 77 height 6
click at [187, 37] on icon "button" at bounding box center [184, 37] width 5 height 5
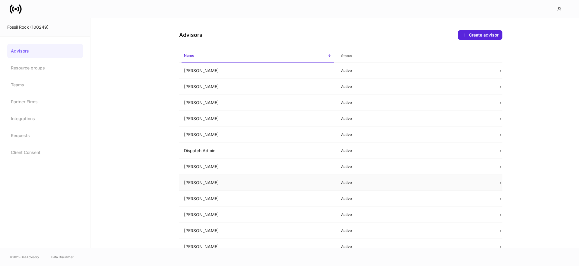
click at [211, 182] on td "[PERSON_NAME]" at bounding box center [257, 183] width 157 height 16
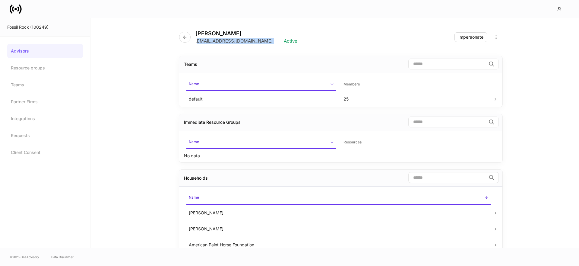
drag, startPoint x: 250, startPoint y: 42, endPoint x: 197, endPoint y: 41, distance: 53.1
click at [197, 41] on div "[EMAIL_ADDRESS][DOMAIN_NAME] | Active" at bounding box center [246, 41] width 102 height 6
click at [186, 40] on button "button" at bounding box center [184, 37] width 11 height 11
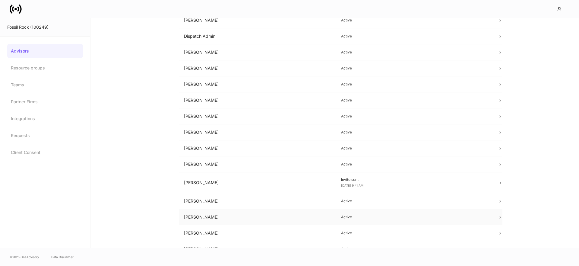
scroll to position [121, 0]
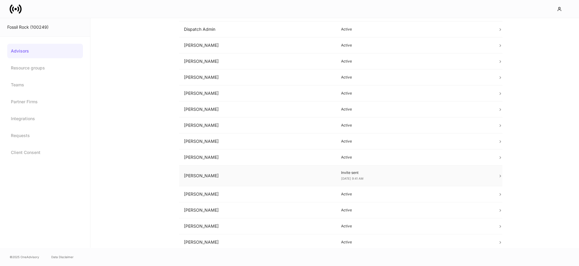
click at [218, 180] on td "[PERSON_NAME]" at bounding box center [257, 175] width 157 height 21
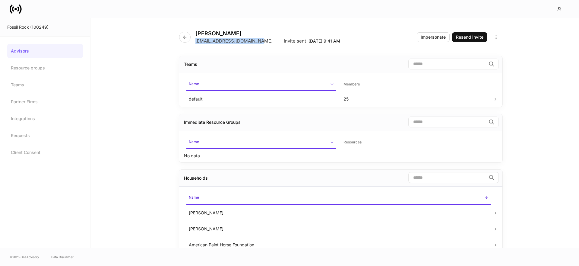
drag, startPoint x: 253, startPoint y: 42, endPoint x: 193, endPoint y: 41, distance: 60.0
click at [193, 41] on div "[PERSON_NAME] [EMAIL_ADDRESS][DOMAIN_NAME] | Invite sent [DATE] 9:41 AM" at bounding box center [262, 37] width 166 height 14
click at [179, 36] on button "button" at bounding box center [184, 37] width 11 height 11
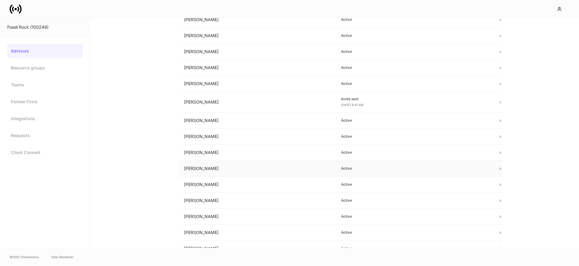
scroll to position [219, 0]
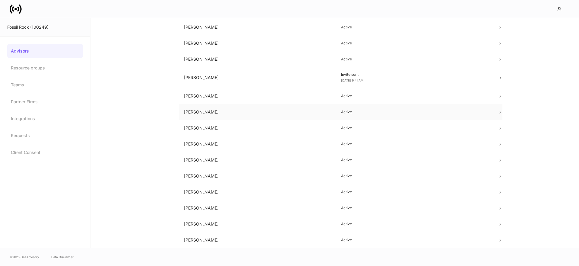
click at [202, 112] on td "[PERSON_NAME]" at bounding box center [257, 112] width 157 height 16
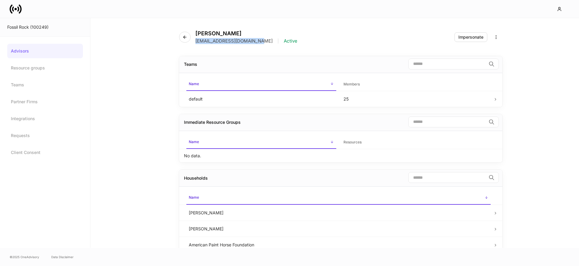
drag, startPoint x: 253, startPoint y: 42, endPoint x: 209, endPoint y: 49, distance: 44.8
click at [195, 44] on div "[EMAIL_ADDRESS][DOMAIN_NAME] | Active" at bounding box center [246, 41] width 102 height 6
click at [181, 37] on button "button" at bounding box center [184, 37] width 11 height 11
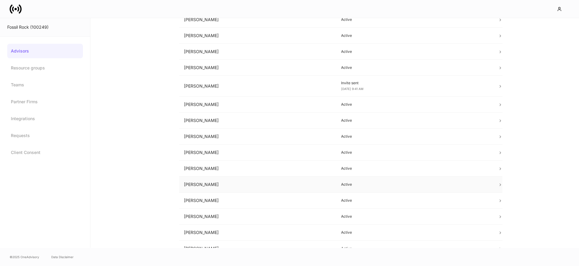
scroll to position [219, 0]
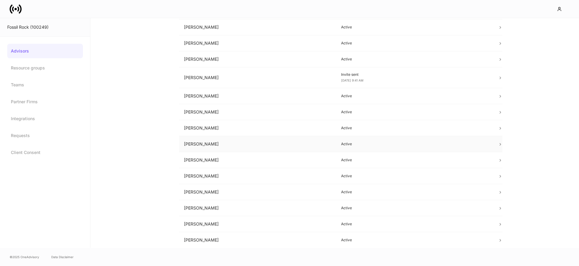
click at [208, 145] on td "[PERSON_NAME]" at bounding box center [257, 144] width 157 height 16
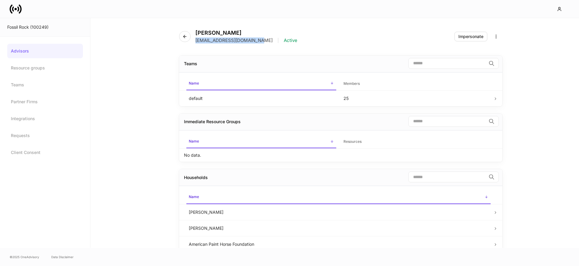
scroll to position [1, 0]
drag, startPoint x: 254, startPoint y: 41, endPoint x: 197, endPoint y: 42, distance: 57.3
click at [196, 42] on div "[EMAIL_ADDRESS][DOMAIN_NAME] | Active" at bounding box center [246, 40] width 102 height 6
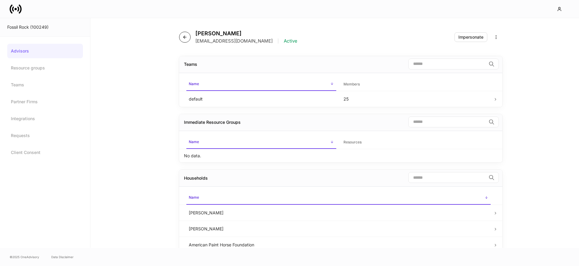
click at [180, 37] on button "button" at bounding box center [184, 37] width 11 height 11
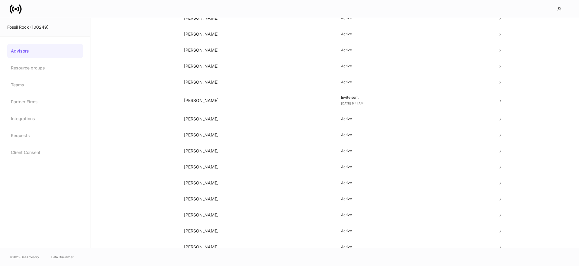
scroll to position [219, 0]
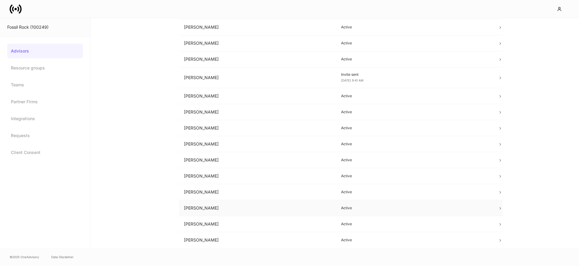
click at [213, 208] on td "[PERSON_NAME]" at bounding box center [257, 208] width 157 height 16
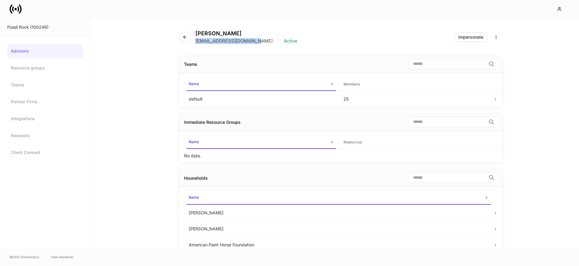
drag, startPoint x: 256, startPoint y: 40, endPoint x: 197, endPoint y: 42, distance: 59.4
click at [195, 42] on div "[EMAIL_ADDRESS][DOMAIN_NAME] | Active" at bounding box center [246, 41] width 102 height 6
drag, startPoint x: 53, startPoint y: 61, endPoint x: 54, endPoint y: 54, distance: 6.4
click at [53, 61] on link "Resource groups" at bounding box center [45, 68] width 76 height 14
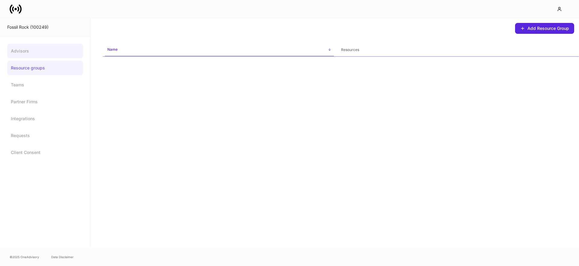
click at [55, 53] on link "Advisors" at bounding box center [45, 51] width 76 height 14
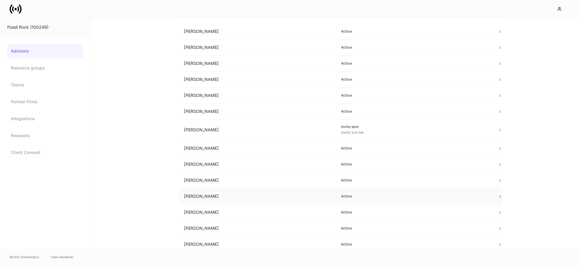
scroll to position [219, 0]
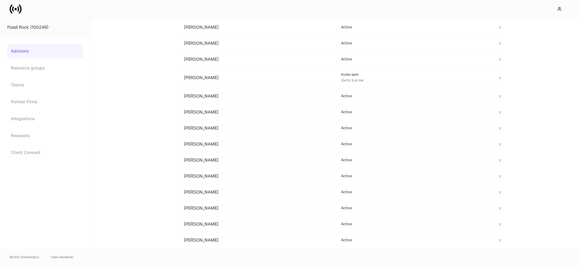
drag, startPoint x: 16, startPoint y: 16, endPoint x: 18, endPoint y: 12, distance: 4.0
click at [16, 15] on div at bounding box center [289, 9] width 579 height 18
click at [18, 10] on icon at bounding box center [18, 8] width 2 height 5
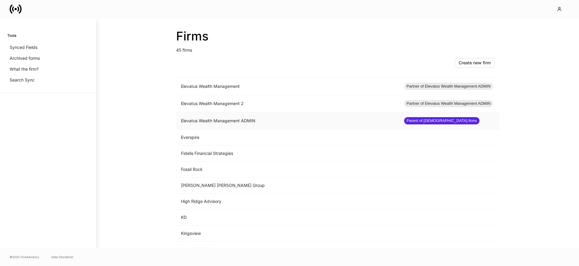
scroll to position [397, 0]
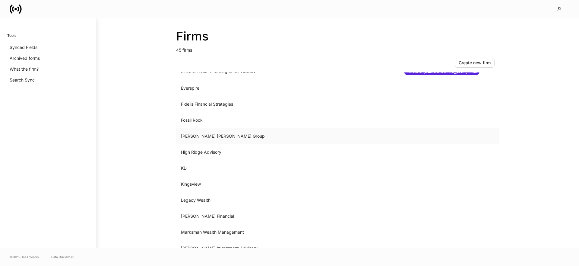
click at [216, 135] on td "[PERSON_NAME] [PERSON_NAME] Group" at bounding box center [287, 136] width 223 height 16
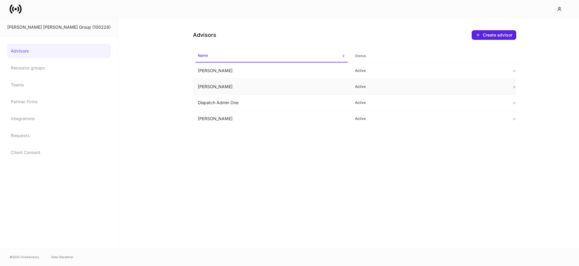
drag, startPoint x: 213, startPoint y: 87, endPoint x: 202, endPoint y: 87, distance: 11.5
click at [202, 87] on td "[PERSON_NAME]" at bounding box center [271, 87] width 157 height 16
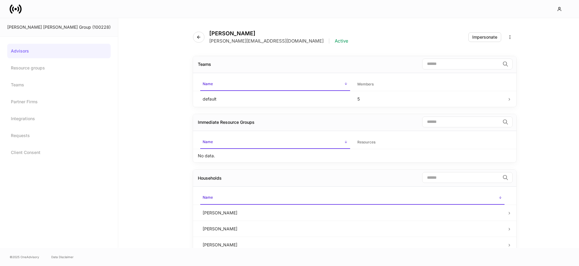
click at [247, 31] on h4 "[PERSON_NAME]" at bounding box center [278, 33] width 139 height 7
click at [241, 34] on h4 "[PERSON_NAME]" at bounding box center [278, 33] width 139 height 7
drag, startPoint x: 247, startPoint y: 42, endPoint x: 191, endPoint y: 43, distance: 56.4
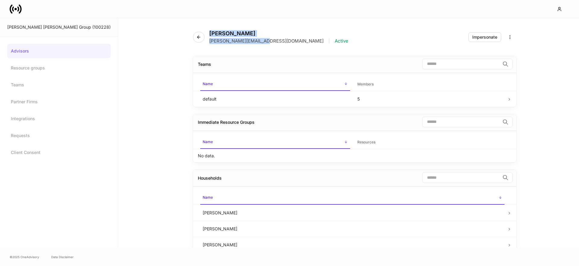
click at [193, 43] on div "[PERSON_NAME] [PERSON_NAME][EMAIL_ADDRESS][DOMAIN_NAME] | Active" at bounding box center [273, 37] width 160 height 14
click at [194, 43] on div "[PERSON_NAME] [PERSON_NAME][EMAIL_ADDRESS][DOMAIN_NAME] | Active" at bounding box center [273, 37] width 160 height 14
drag, startPoint x: 195, startPoint y: 41, endPoint x: 248, endPoint y: 44, distance: 53.7
click at [248, 44] on div "[PERSON_NAME] [PERSON_NAME][EMAIL_ADDRESS][DOMAIN_NAME] | Active Impersonate" at bounding box center [354, 33] width 323 height 31
click at [193, 39] on button "button" at bounding box center [198, 37] width 11 height 11
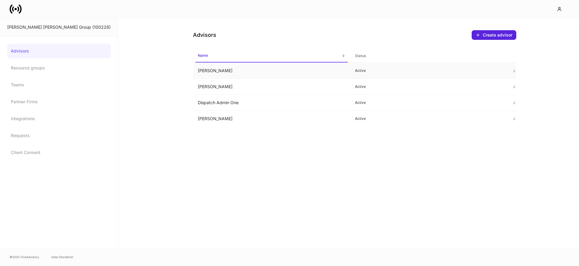
click at [206, 68] on td "[PERSON_NAME]" at bounding box center [271, 71] width 157 height 16
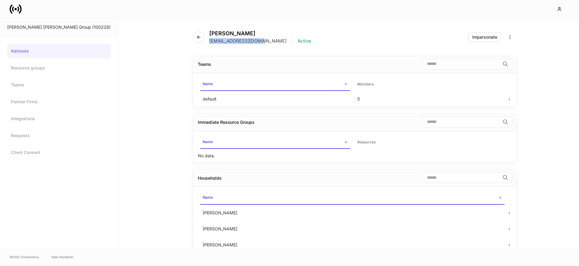
drag, startPoint x: 231, startPoint y: 43, endPoint x: 197, endPoint y: 43, distance: 34.4
click at [209, 43] on div "[EMAIL_ADDRESS][DOMAIN_NAME] | Active" at bounding box center [260, 41] width 102 height 6
click at [219, 32] on h4 "[PERSON_NAME]" at bounding box center [260, 33] width 102 height 7
click at [193, 36] on button "button" at bounding box center [198, 37] width 11 height 11
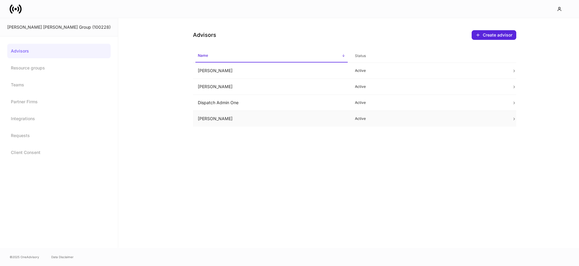
click at [208, 115] on td "[PERSON_NAME]" at bounding box center [271, 119] width 157 height 16
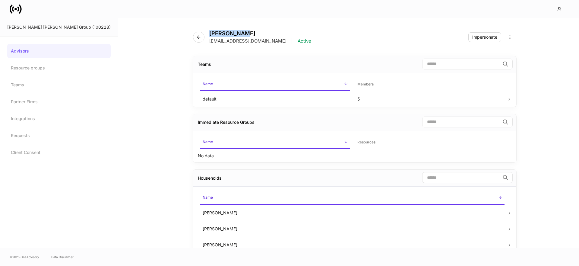
drag, startPoint x: 215, startPoint y: 35, endPoint x: 195, endPoint y: 35, distance: 20.2
click at [209, 35] on h4 "[PERSON_NAME]" at bounding box center [260, 33] width 102 height 7
click at [12, 47] on link "Advisors" at bounding box center [58, 51] width 103 height 14
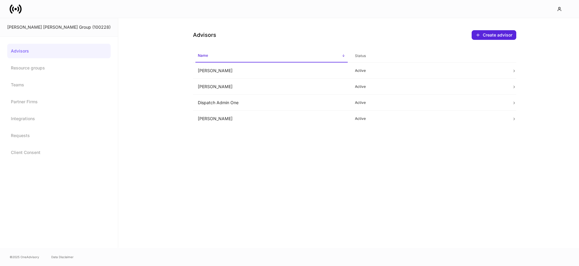
click at [19, 21] on div "[PERSON_NAME] [PERSON_NAME] Group (100228)" at bounding box center [59, 27] width 118 height 18
click at [20, 11] on icon at bounding box center [20, 8] width 3 height 9
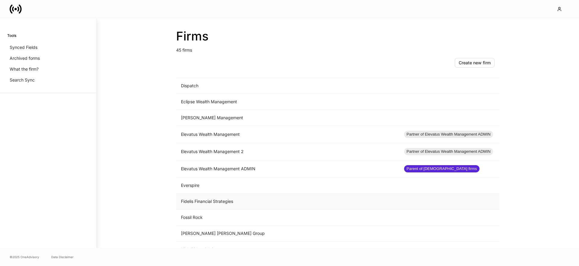
scroll to position [340, 0]
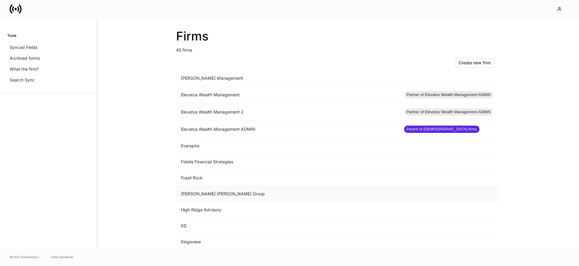
click at [195, 195] on td "[PERSON_NAME] [PERSON_NAME] Group" at bounding box center [287, 194] width 223 height 16
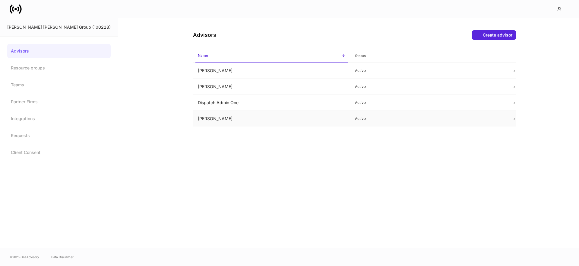
click at [199, 120] on td "[PERSON_NAME]" at bounding box center [271, 119] width 157 height 16
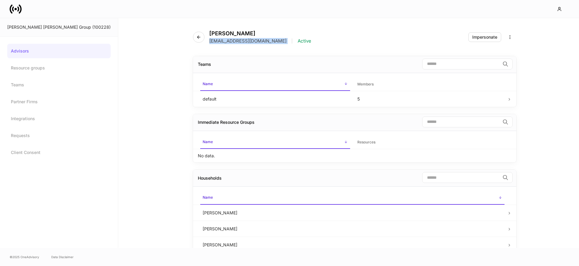
drag, startPoint x: 249, startPoint y: 40, endPoint x: 194, endPoint y: 42, distance: 55.5
click at [194, 42] on div "[PERSON_NAME] [EMAIL_ADDRESS][DOMAIN_NAME] | Active" at bounding box center [254, 37] width 123 height 14
click at [17, 12] on icon at bounding box center [16, 9] width 12 height 12
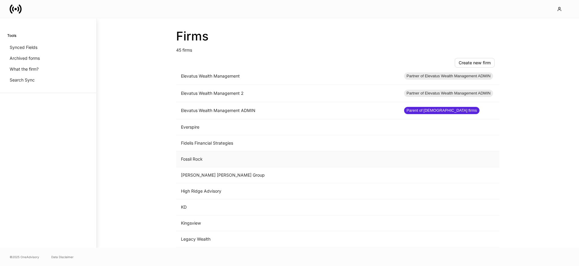
scroll to position [363, 0]
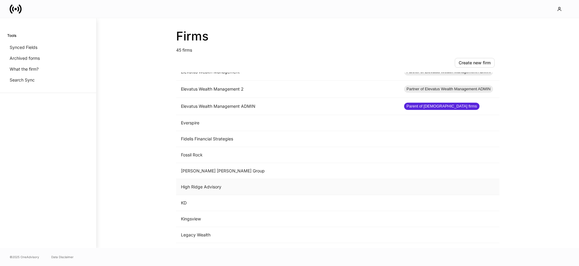
click at [214, 182] on td "High Ridge Advisory" at bounding box center [287, 187] width 223 height 16
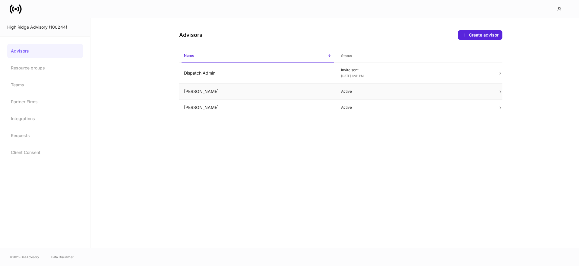
click at [216, 95] on td "[PERSON_NAME]" at bounding box center [257, 91] width 157 height 16
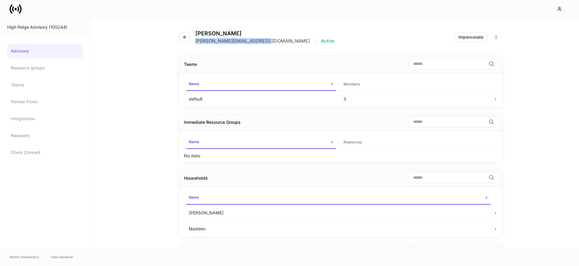
drag, startPoint x: 261, startPoint y: 41, endPoint x: 193, endPoint y: 40, distance: 67.8
click at [193, 40] on div "[PERSON_NAME] [PERSON_NAME][EMAIL_ADDRESS][DOMAIN_NAME] | Active" at bounding box center [259, 37] width 160 height 14
click at [227, 34] on h4 "[PERSON_NAME]" at bounding box center [264, 33] width 139 height 7
click at [181, 36] on button "button" at bounding box center [184, 37] width 11 height 11
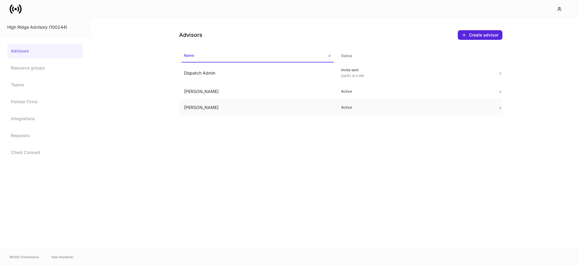
click at [239, 106] on td "[PERSON_NAME]" at bounding box center [257, 107] width 157 height 16
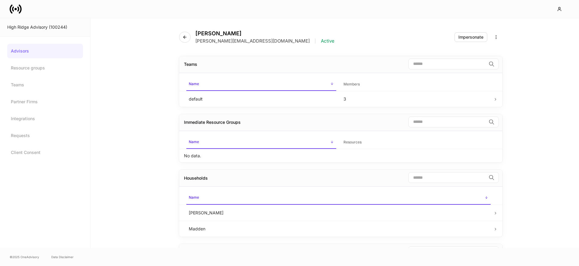
drag, startPoint x: 239, startPoint y: 33, endPoint x: 197, endPoint y: 34, distance: 41.9
click at [197, 34] on h4 "[PERSON_NAME]" at bounding box center [264, 33] width 139 height 7
drag, startPoint x: 241, startPoint y: 41, endPoint x: 196, endPoint y: 42, distance: 44.9
click at [196, 42] on div "[PERSON_NAME][EMAIL_ADDRESS][DOMAIN_NAME] | Active" at bounding box center [264, 41] width 139 height 6
click at [182, 36] on button "button" at bounding box center [184, 37] width 11 height 11
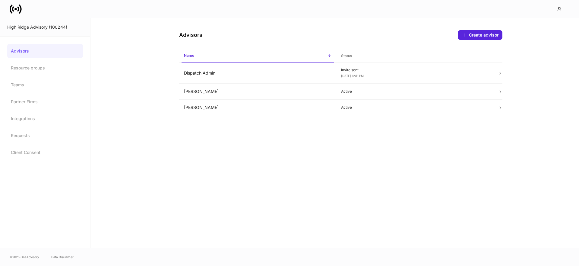
click at [17, 15] on div at bounding box center [289, 9] width 579 height 18
click at [21, 9] on icon at bounding box center [20, 8] width 3 height 9
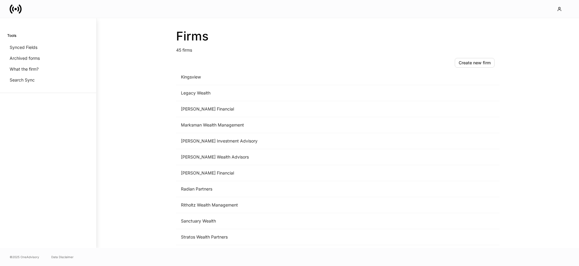
scroll to position [506, 0]
click at [222, 154] on td "[PERSON_NAME] Wealth Advisors" at bounding box center [287, 155] width 223 height 16
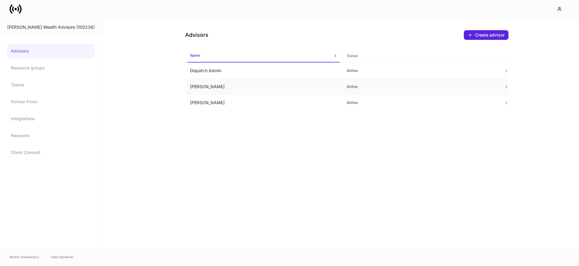
click at [206, 86] on td "[PERSON_NAME]" at bounding box center [263, 87] width 157 height 16
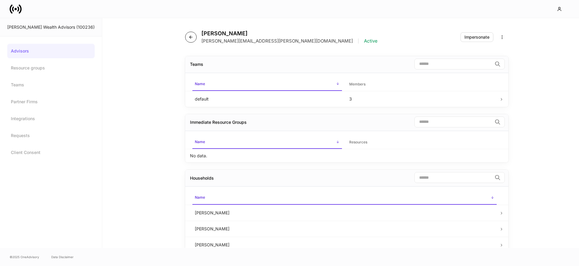
click at [189, 38] on button "button" at bounding box center [190, 37] width 11 height 11
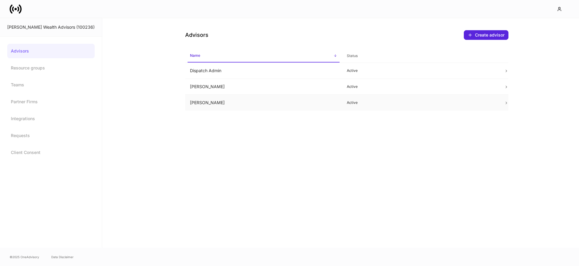
click at [201, 99] on td "[PERSON_NAME]" at bounding box center [263, 103] width 157 height 16
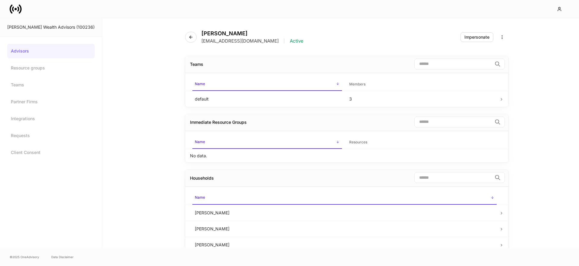
drag, startPoint x: 269, startPoint y: 42, endPoint x: 197, endPoint y: 42, distance: 72.3
click at [201, 42] on div "[PERSON_NAME][EMAIL_ADDRESS][DOMAIN_NAME] | Active" at bounding box center [252, 41] width 102 height 6
click at [188, 35] on icon "button" at bounding box center [190, 37] width 5 height 5
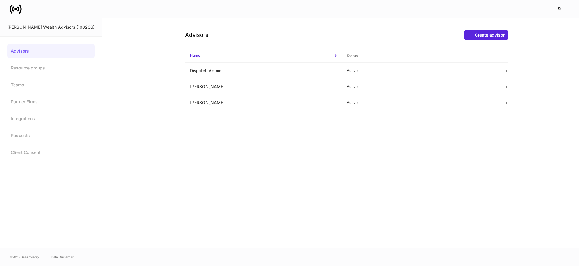
click at [19, 13] on icon at bounding box center [20, 8] width 3 height 9
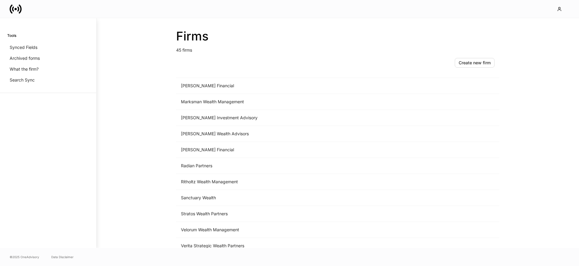
scroll to position [565, 0]
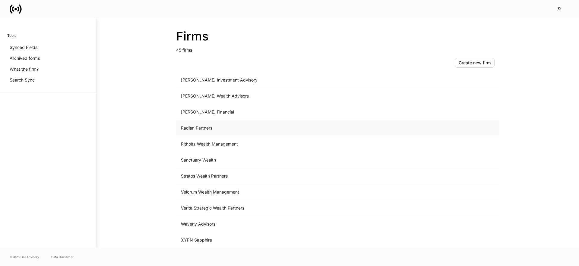
click at [199, 129] on td "Radian Partners" at bounding box center [287, 128] width 223 height 16
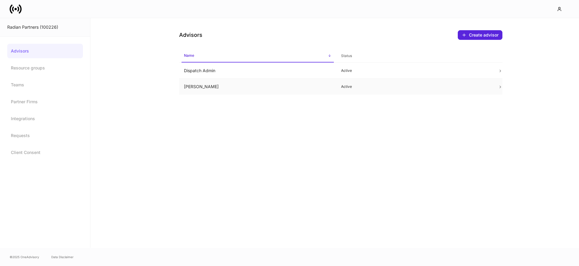
click at [204, 85] on td "[PERSON_NAME]" at bounding box center [257, 87] width 157 height 16
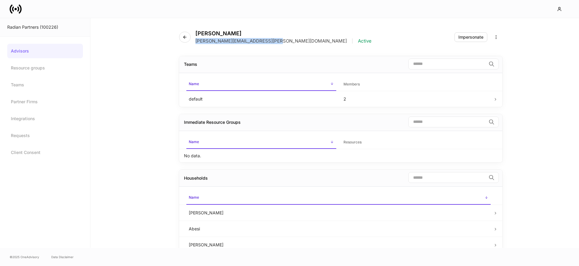
drag, startPoint x: 267, startPoint y: 41, endPoint x: 194, endPoint y: 42, distance: 73.3
click at [194, 42] on div "[PERSON_NAME] [PERSON_NAME][EMAIL_ADDRESS][PERSON_NAME][DOMAIN_NAME] | Active" at bounding box center [277, 37] width 197 height 14
click at [13, 8] on icon at bounding box center [13, 8] width 2 height 5
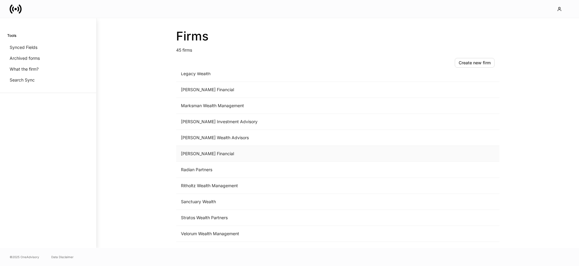
scroll to position [565, 0]
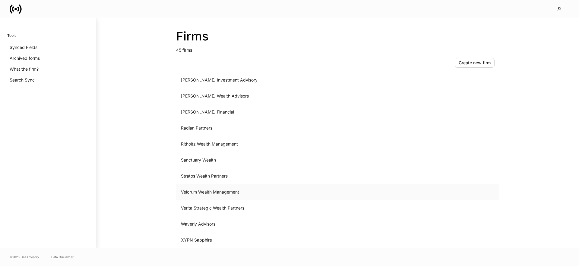
click at [209, 190] on td "Velorum Wealth Management" at bounding box center [287, 192] width 223 height 16
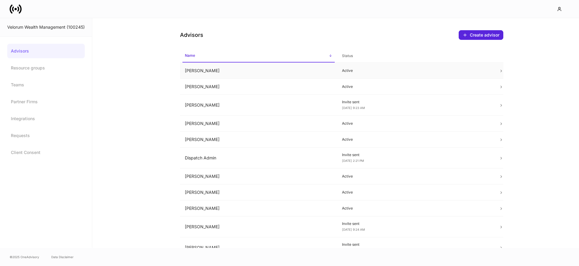
click at [233, 71] on td "[PERSON_NAME]" at bounding box center [258, 71] width 157 height 16
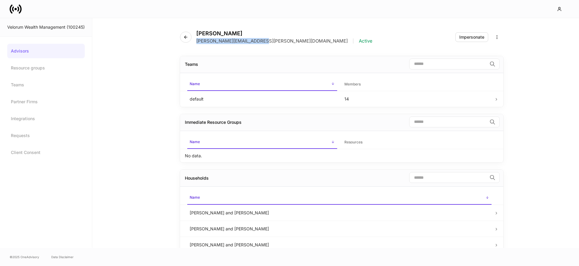
drag, startPoint x: 249, startPoint y: 41, endPoint x: 197, endPoint y: 42, distance: 52.4
click at [197, 42] on p "[PERSON_NAME][EMAIL_ADDRESS][PERSON_NAME][DOMAIN_NAME]" at bounding box center [271, 41] width 151 height 6
click at [185, 38] on icon "button" at bounding box center [185, 37] width 3 height 3
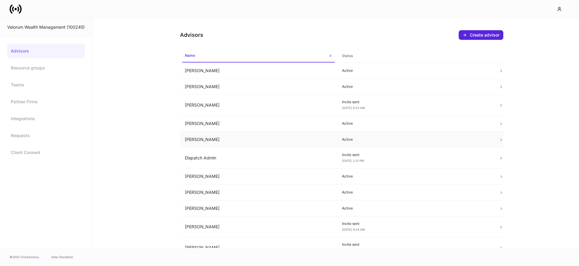
click at [227, 143] on td "[PERSON_NAME]" at bounding box center [258, 139] width 157 height 16
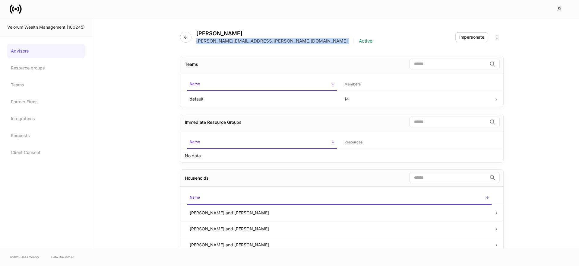
drag, startPoint x: 247, startPoint y: 42, endPoint x: 196, endPoint y: 43, distance: 50.9
click at [196, 43] on div "[PERSON_NAME] [PERSON_NAME][EMAIL_ADDRESS][PERSON_NAME][DOMAIN_NAME] | Active" at bounding box center [278, 37] width 197 height 14
click at [188, 39] on icon "button" at bounding box center [185, 37] width 5 height 5
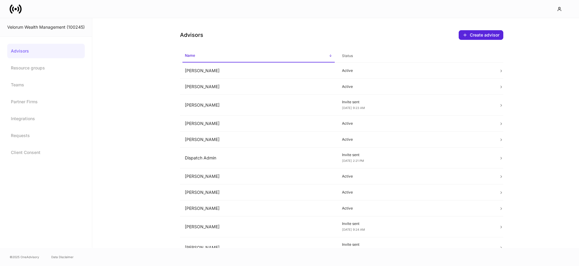
click at [19, 11] on icon at bounding box center [16, 9] width 12 height 12
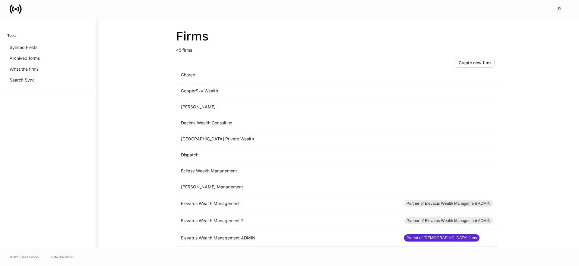
scroll to position [565, 0]
